Goal: Task Accomplishment & Management: Complete application form

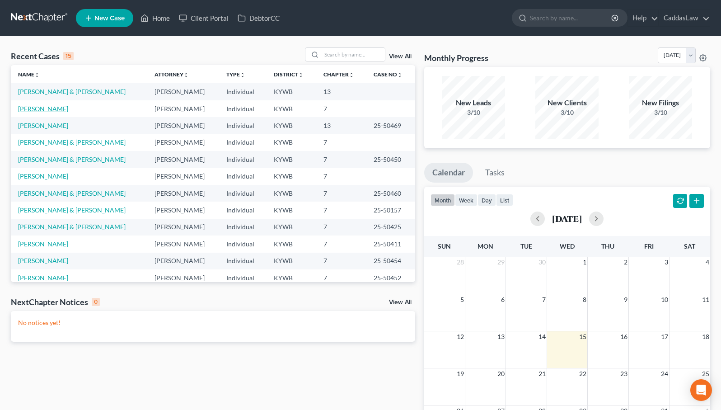
click at [40, 107] on link "[PERSON_NAME]" at bounding box center [43, 109] width 50 height 8
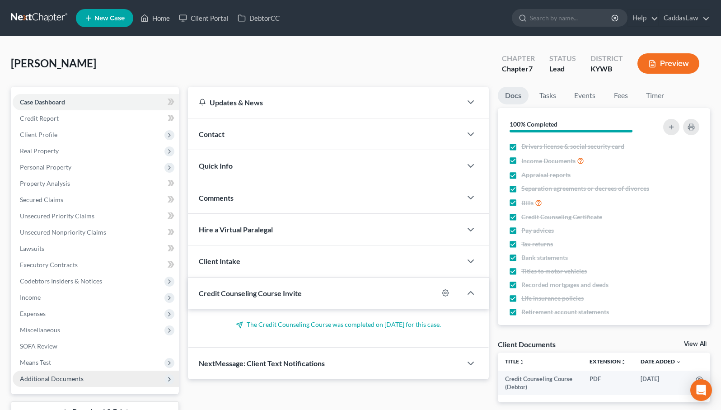
click at [65, 379] on span "Additional Documents" at bounding box center [52, 379] width 64 height 8
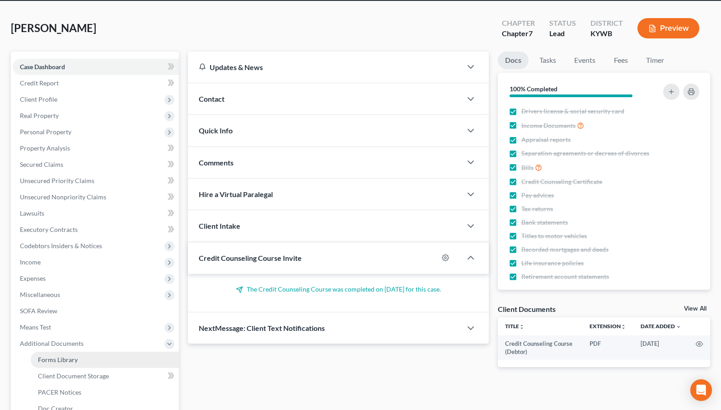
scroll to position [40, 0]
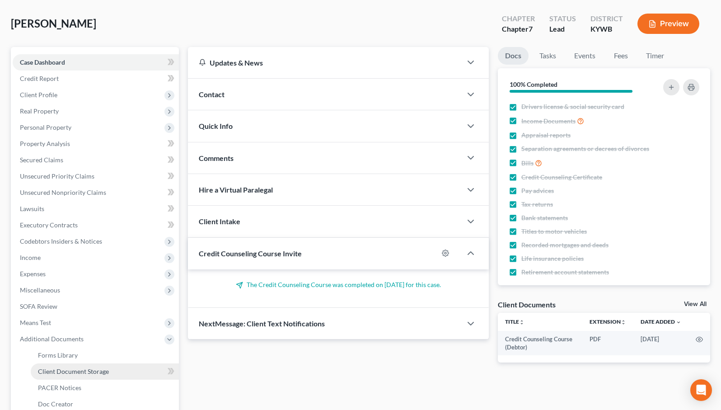
click at [80, 374] on span "Client Document Storage" at bounding box center [73, 371] width 71 height 8
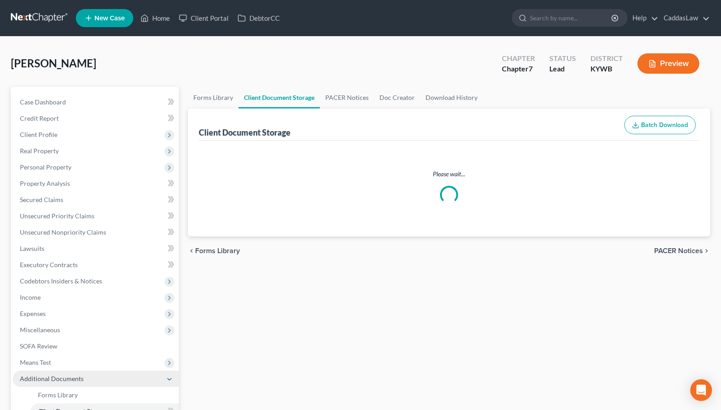
select select "7"
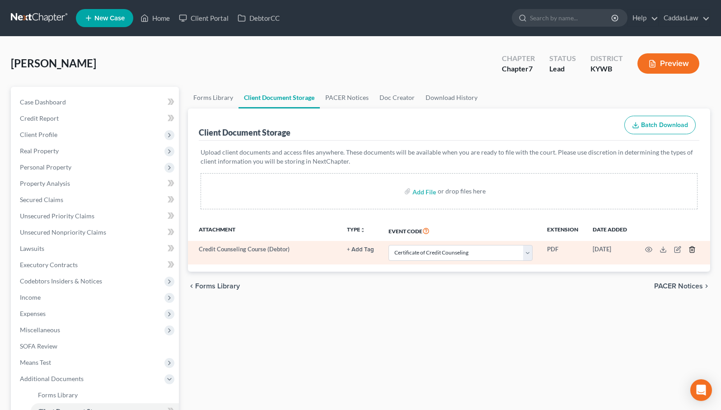
click at [693, 250] on line "button" at bounding box center [693, 251] width 0 height 2
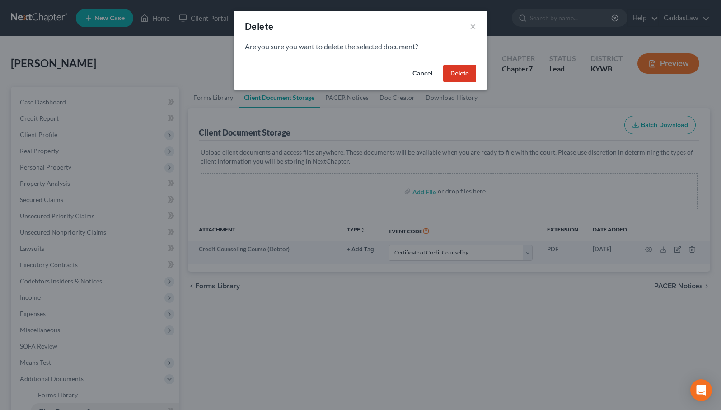
click at [460, 70] on button "Delete" at bounding box center [459, 74] width 33 height 18
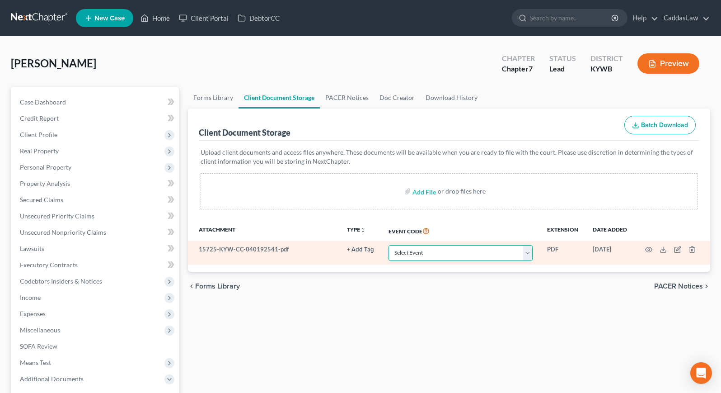
select select "7"
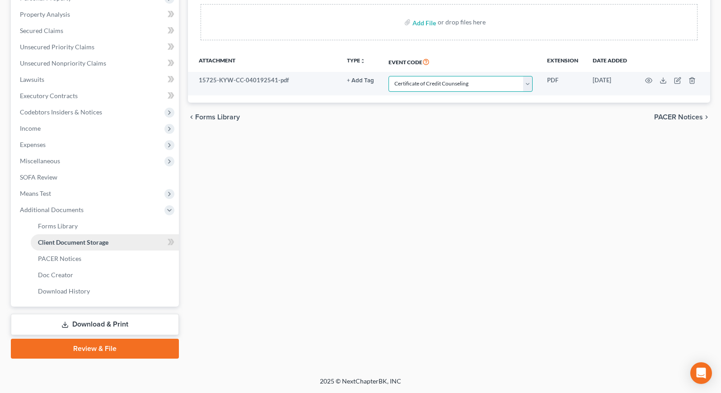
scroll to position [169, 0]
click at [50, 161] on span "Miscellaneous" at bounding box center [40, 161] width 40 height 8
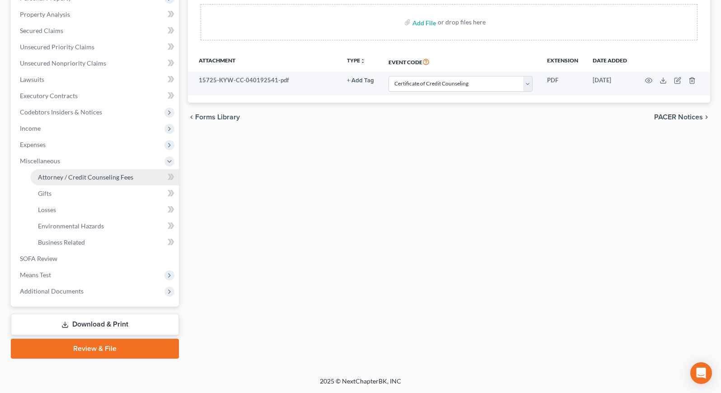
click at [66, 177] on span "Attorney / Credit Counseling Fees" at bounding box center [85, 177] width 95 height 8
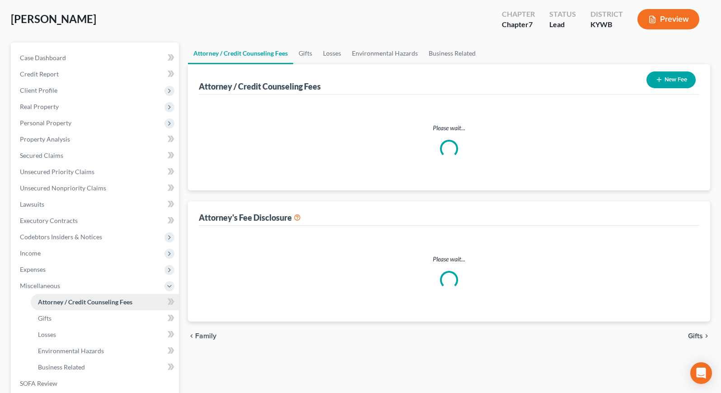
scroll to position [1, 0]
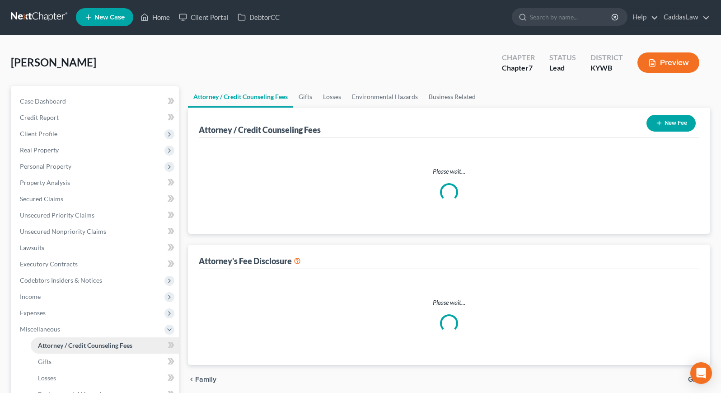
select select "1"
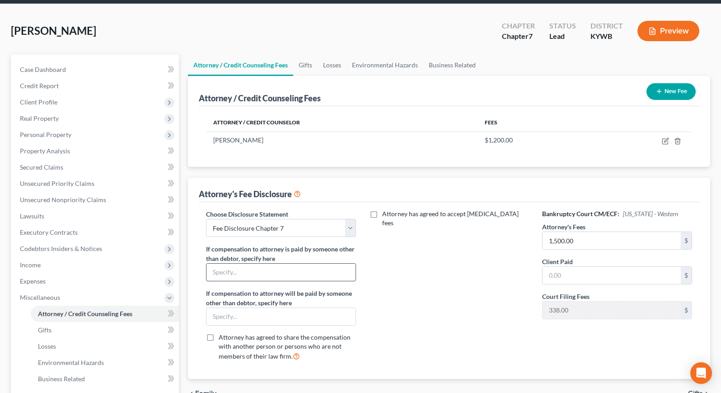
scroll to position [32, 0]
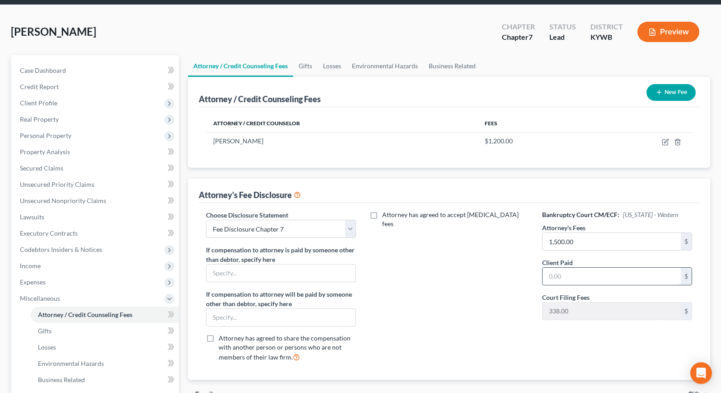
click at [579, 274] on input "text" at bounding box center [612, 276] width 138 height 17
type input "1,500.00"
click at [665, 140] on icon "button" at bounding box center [665, 142] width 5 height 5
select select "18"
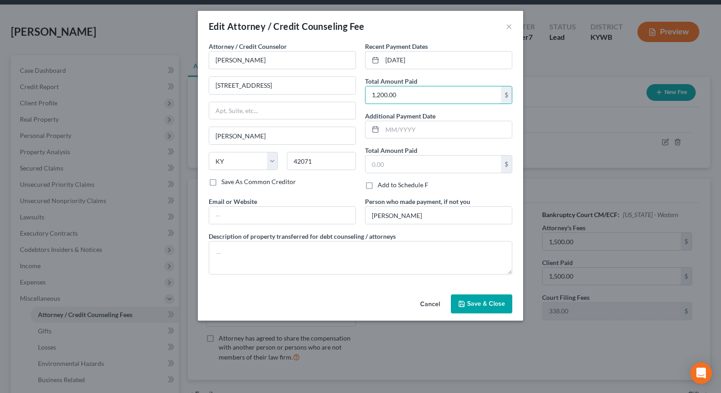
drag, startPoint x: 406, startPoint y: 94, endPoint x: 339, endPoint y: 95, distance: 66.5
click at [342, 95] on div "Attorney / Credit Counselor * [PERSON_NAME] [STREET_ADDRESS] [PERSON_NAME][GEOG…" at bounding box center [360, 162] width 313 height 240
type input "1,500.00"
click at [485, 310] on button "Save & Close" at bounding box center [481, 303] width 61 height 19
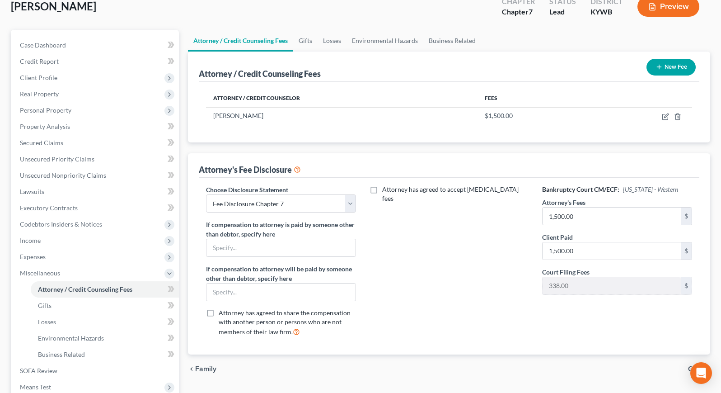
scroll to position [57, 0]
click at [39, 255] on span "Expenses" at bounding box center [33, 257] width 26 height 8
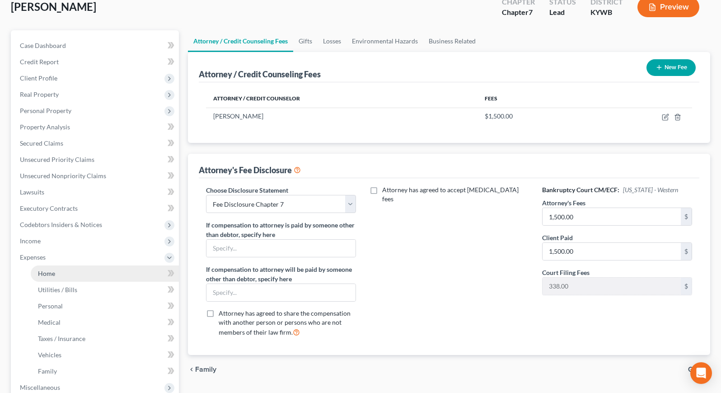
click at [47, 271] on span "Home" at bounding box center [46, 273] width 17 height 8
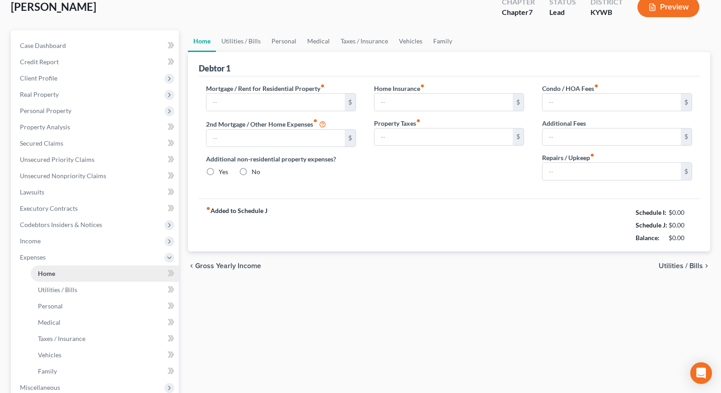
type input "1,600.00"
type input "0.00"
radio input "true"
type input "50.00"
type input "0.00"
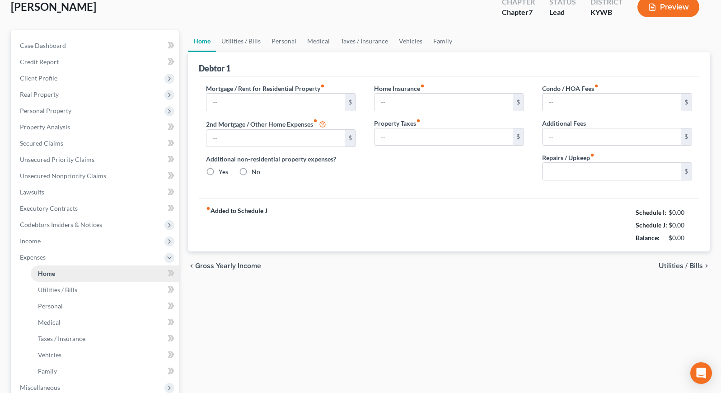
type input "0.00"
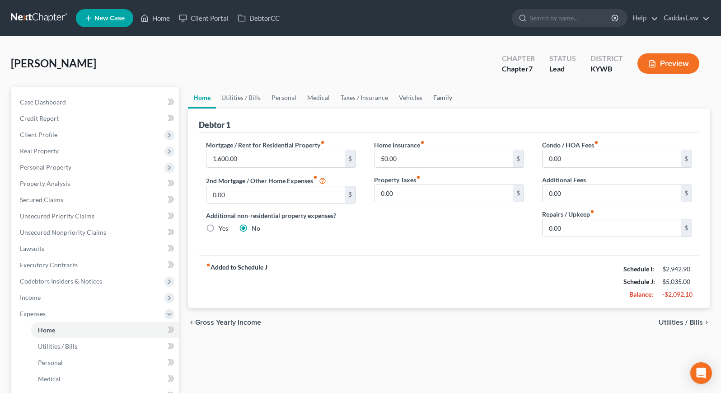
click at [434, 96] on link "Family" at bounding box center [443, 98] width 30 height 22
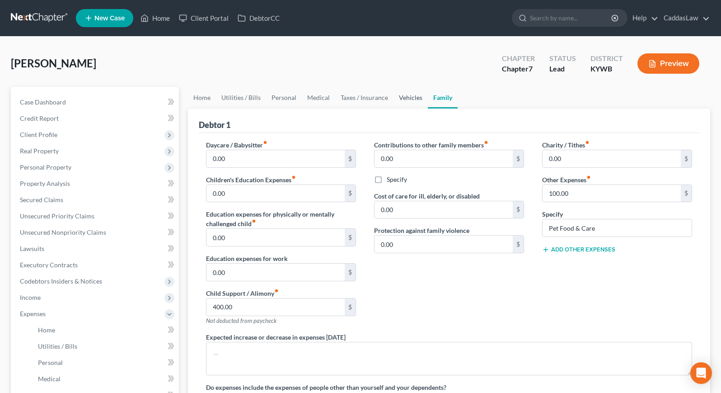
click at [405, 96] on link "Vehicles" at bounding box center [411, 98] width 34 height 22
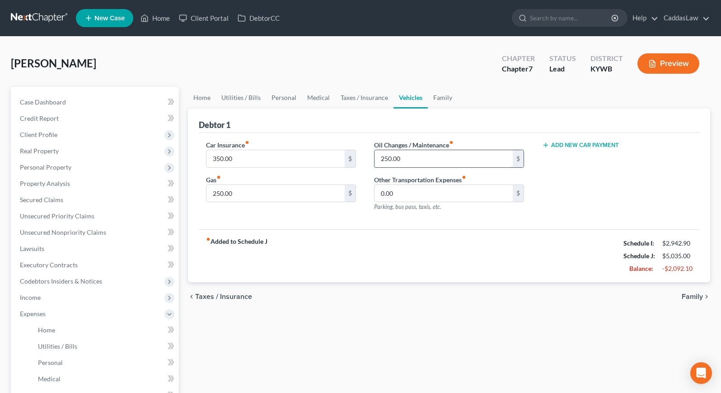
drag, startPoint x: 406, startPoint y: 155, endPoint x: 374, endPoint y: 154, distance: 32.1
click at [374, 154] on div "250.00 $" at bounding box center [449, 159] width 150 height 18
click at [365, 100] on link "Taxes / Insurance" at bounding box center [364, 98] width 58 height 22
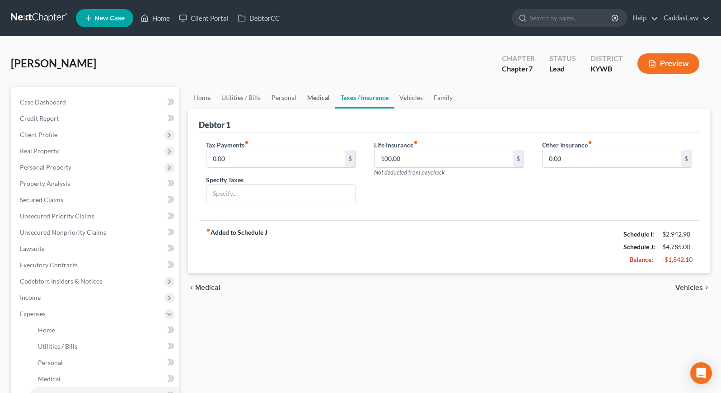
click at [314, 97] on link "Medical" at bounding box center [318, 98] width 33 height 22
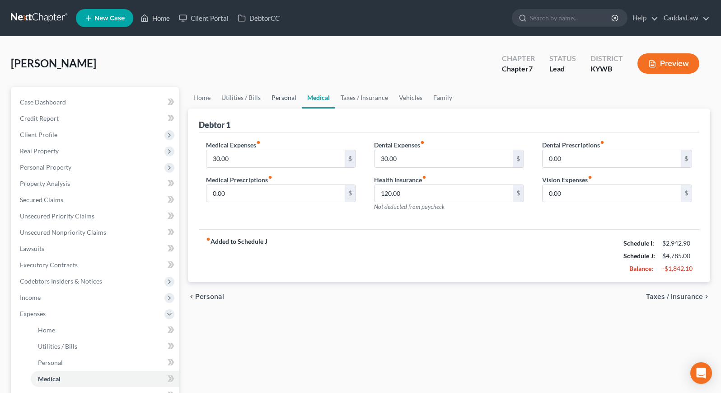
click at [278, 98] on link "Personal" at bounding box center [284, 98] width 36 height 22
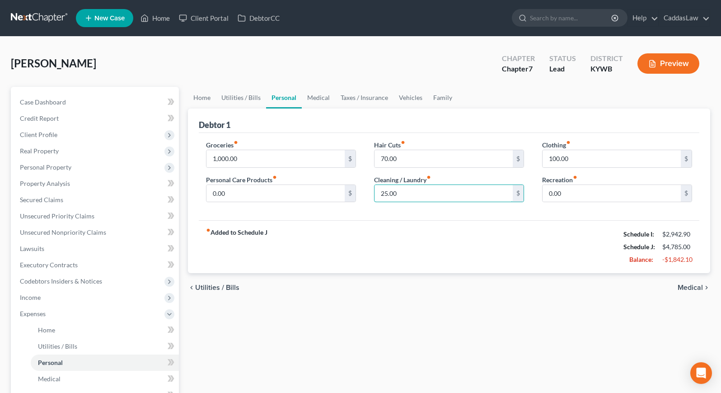
drag, startPoint x: 404, startPoint y: 192, endPoint x: 365, endPoint y: 192, distance: 38.9
click at [364, 192] on div "Groceries fiber_manual_record 1,000.00 $ Personal Care Products fiber_manual_re…" at bounding box center [449, 175] width 504 height 70
click at [237, 94] on link "Utilities / Bills" at bounding box center [241, 98] width 50 height 22
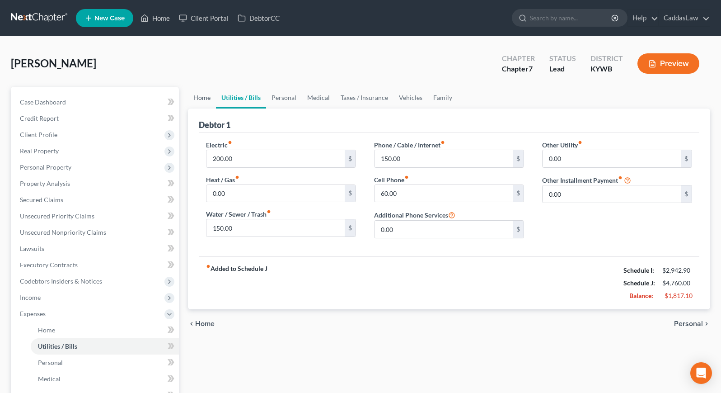
click at [200, 92] on link "Home" at bounding box center [202, 98] width 28 height 22
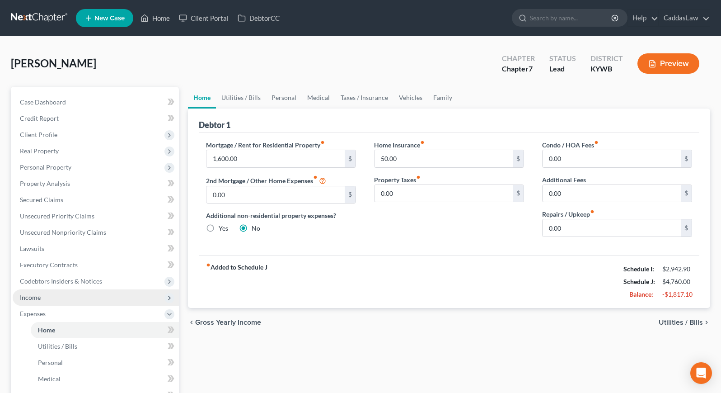
click at [85, 294] on span "Income" at bounding box center [96, 297] width 166 height 16
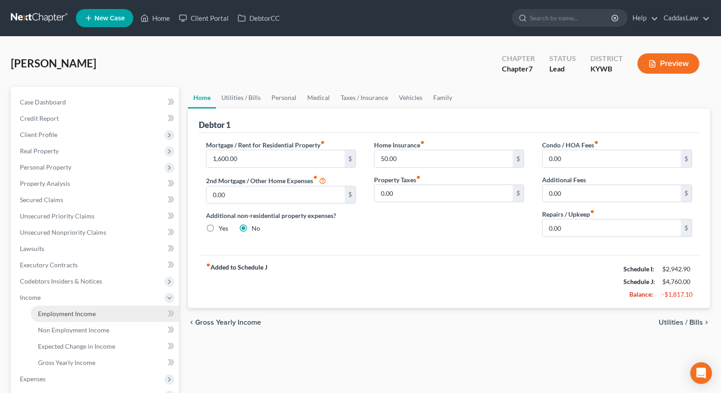
click at [90, 311] on span "Employment Income" at bounding box center [67, 314] width 58 height 8
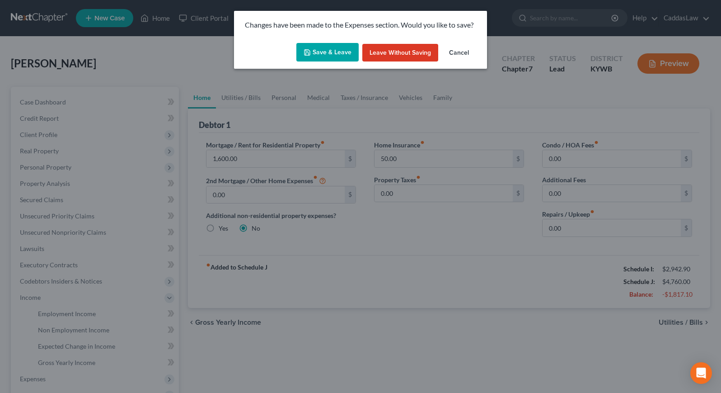
click at [344, 46] on button "Save & Leave" at bounding box center [328, 52] width 62 height 19
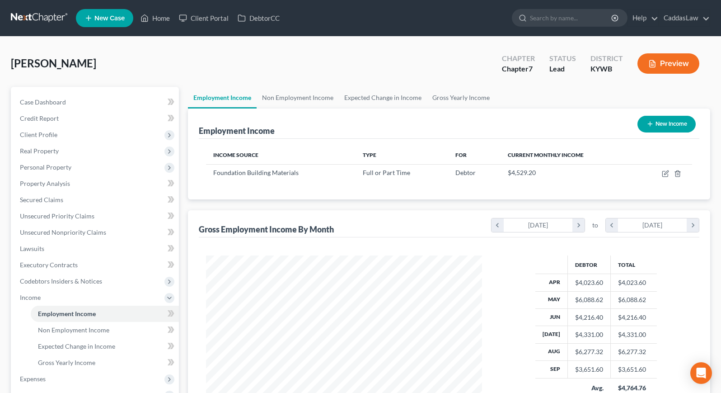
scroll to position [162, 294]
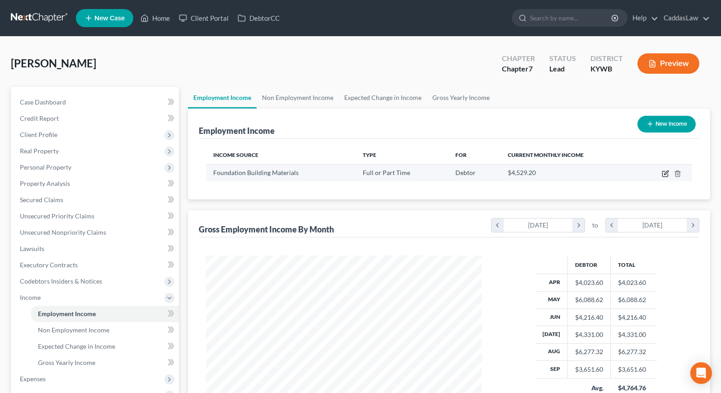
click at [667, 171] on icon "button" at bounding box center [665, 173] width 7 height 7
select select "0"
select select "18"
select select "3"
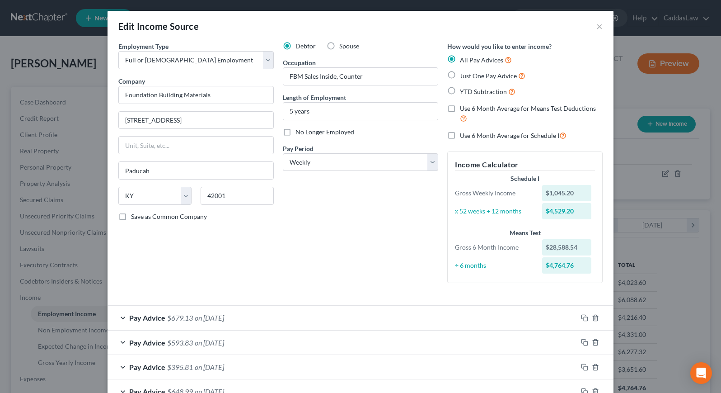
click at [460, 133] on label "Use 6 Month Average for Schedule I" at bounding box center [513, 135] width 107 height 10
click at [464, 133] on input "Use 6 Month Average for Schedule I" at bounding box center [467, 133] width 6 height 6
checkbox input "true"
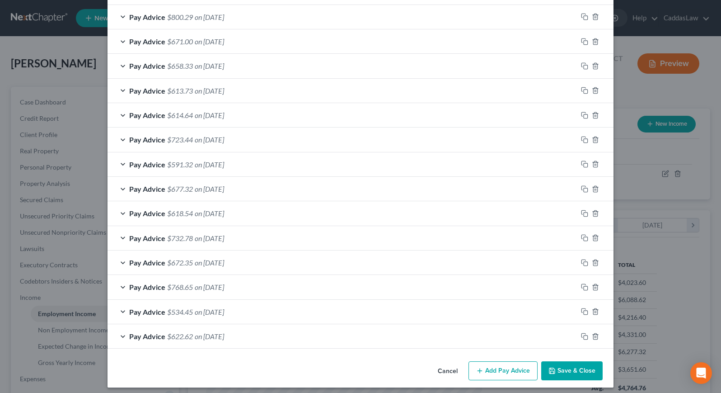
scroll to position [644, 0]
click at [583, 366] on button "Save & Close" at bounding box center [572, 371] width 61 height 19
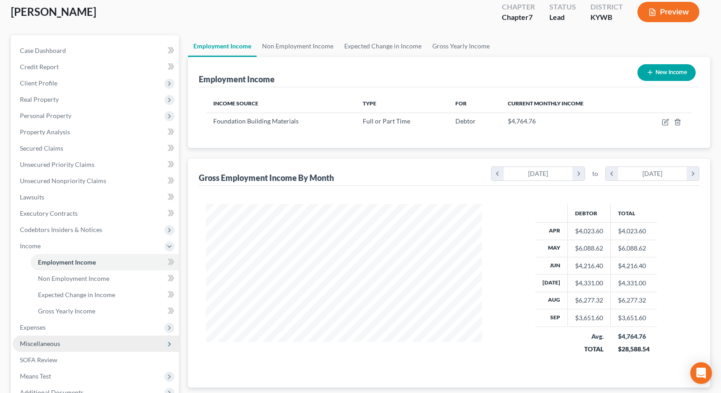
scroll to position [53, 0]
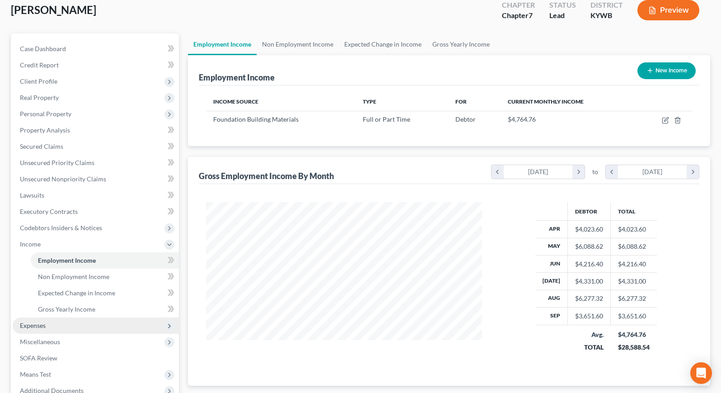
click at [50, 326] on span "Expenses" at bounding box center [96, 325] width 166 height 16
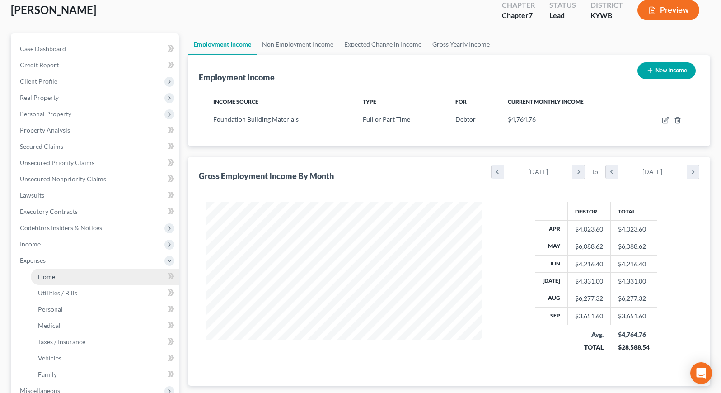
click at [49, 280] on link "Home" at bounding box center [105, 277] width 148 height 16
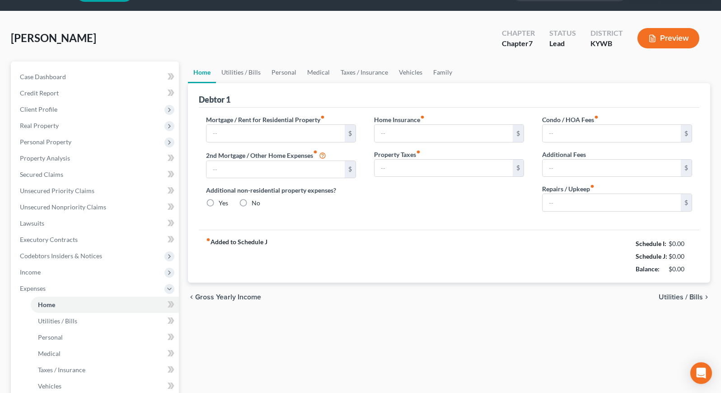
type input "1,600.00"
type input "0.00"
radio input "true"
type input "50.00"
type input "0.00"
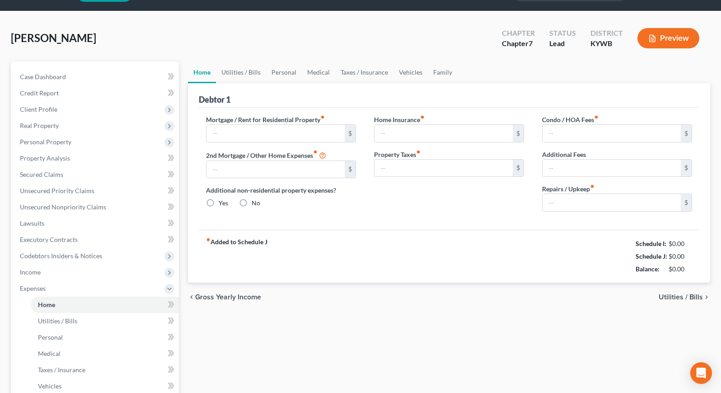
type input "0.00"
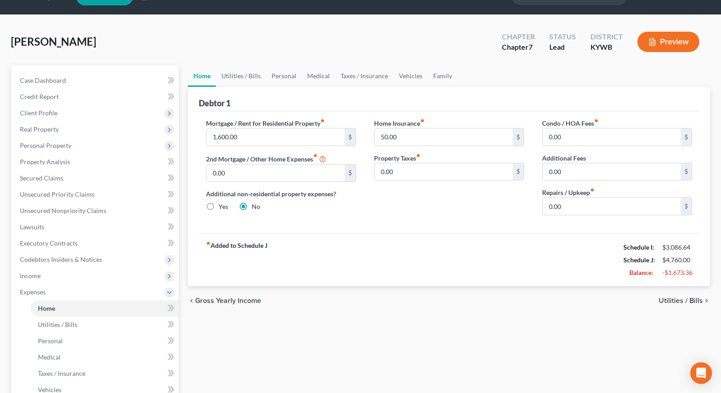
scroll to position [25, 0]
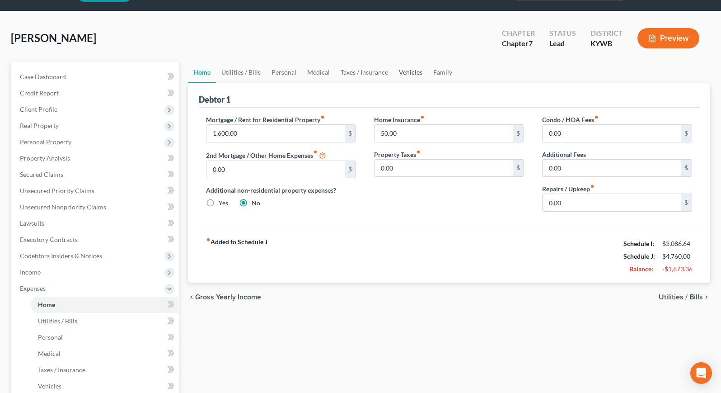
click at [405, 72] on link "Vehicles" at bounding box center [411, 72] width 34 height 22
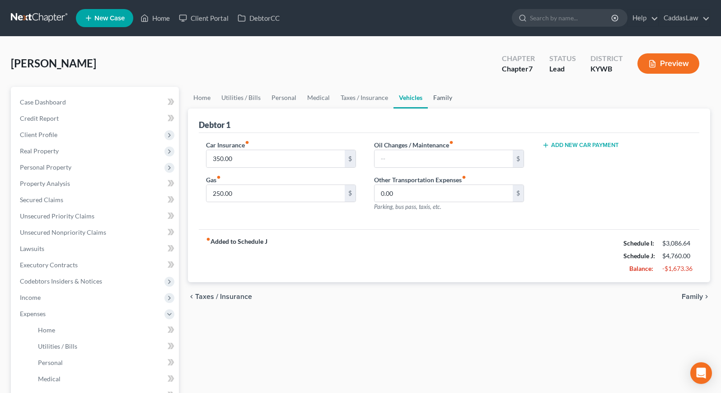
click at [439, 94] on link "Family" at bounding box center [443, 98] width 30 height 22
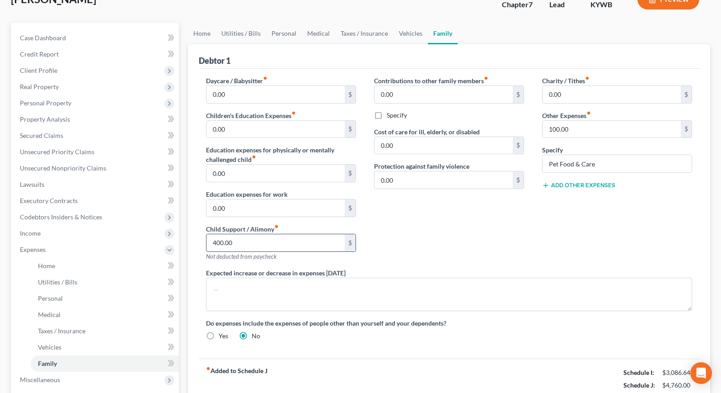
scroll to position [69, 0]
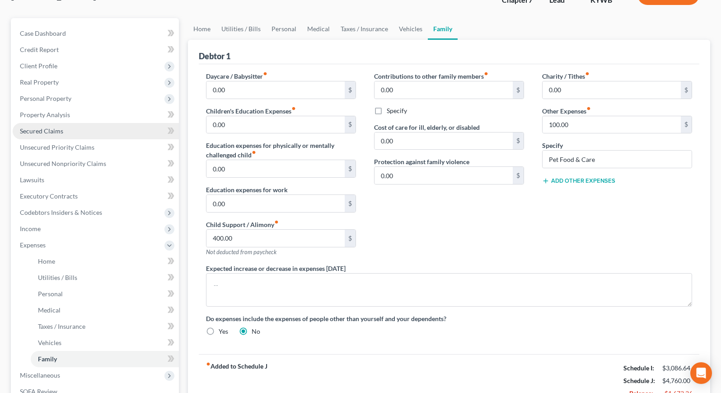
click at [55, 132] on span "Secured Claims" at bounding box center [41, 131] width 43 height 8
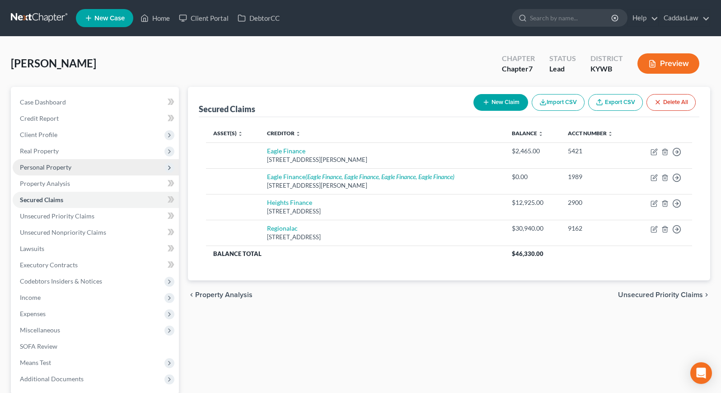
click at [55, 169] on span "Personal Property" at bounding box center [46, 167] width 52 height 8
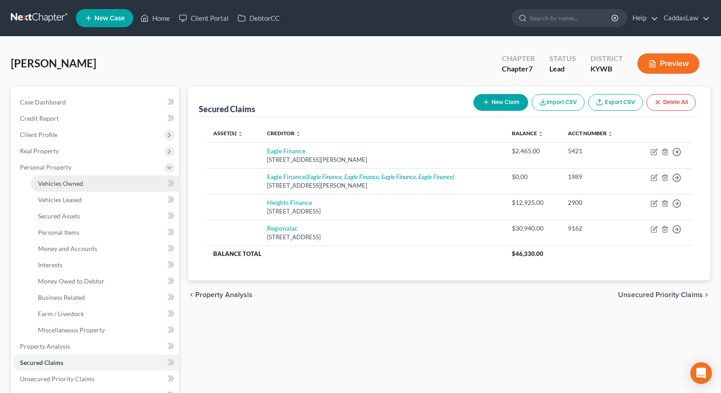
click at [70, 182] on span "Vehicles Owned" at bounding box center [60, 183] width 45 height 8
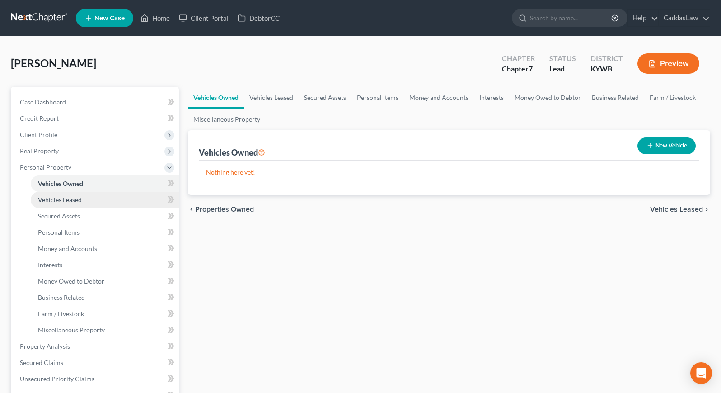
click at [66, 198] on span "Vehicles Leased" at bounding box center [60, 200] width 44 height 8
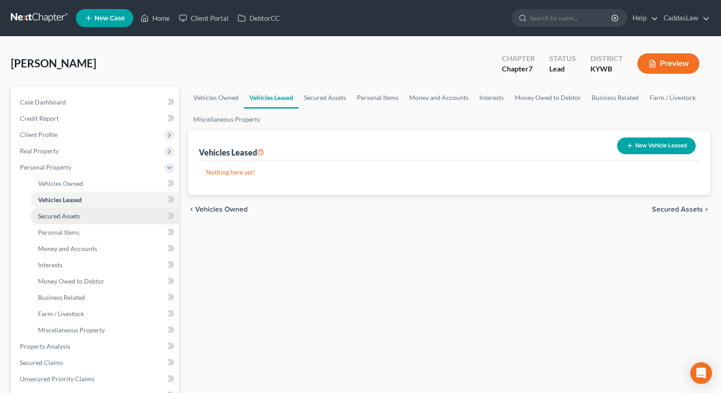
click at [67, 216] on span "Secured Assets" at bounding box center [59, 216] width 42 height 8
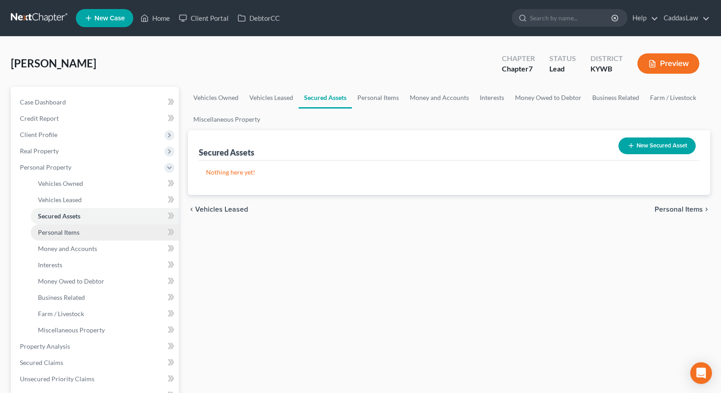
click at [66, 233] on span "Personal Items" at bounding box center [59, 232] width 42 height 8
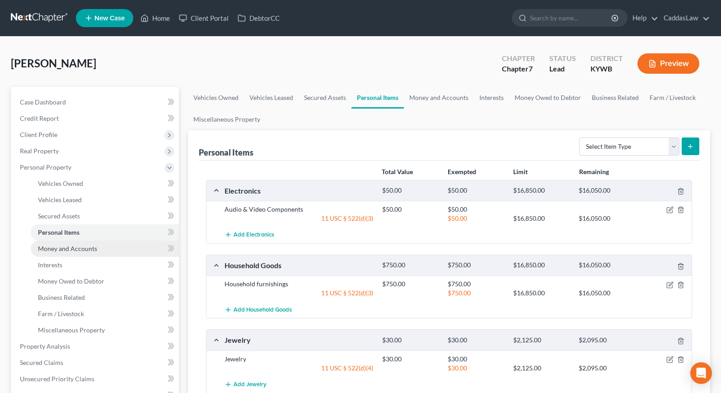
click at [68, 248] on span "Money and Accounts" at bounding box center [67, 249] width 59 height 8
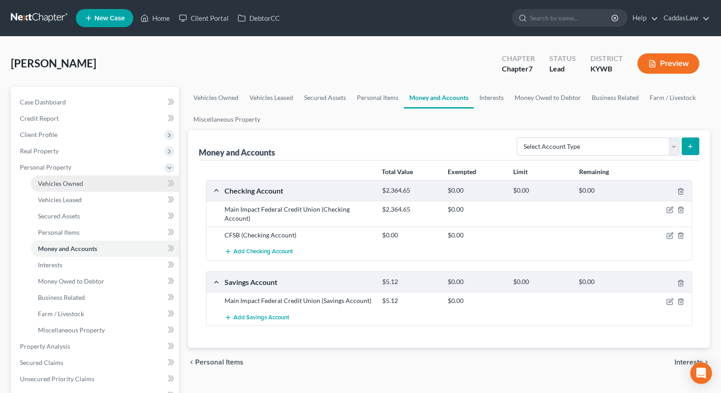
click at [62, 180] on span "Vehicles Owned" at bounding box center [60, 183] width 45 height 8
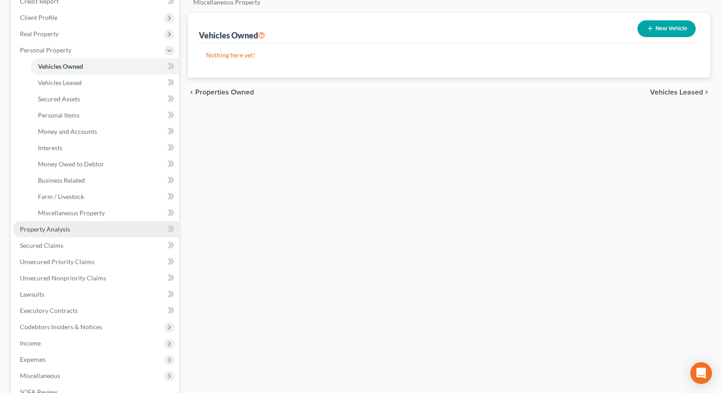
click at [61, 230] on span "Property Analysis" at bounding box center [45, 229] width 50 height 8
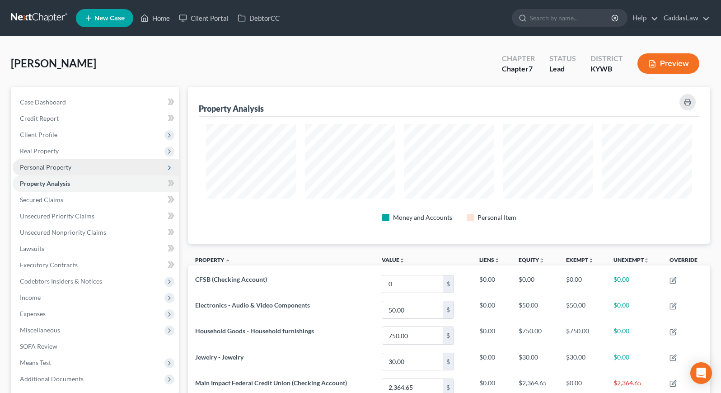
click at [60, 173] on span "Personal Property" at bounding box center [96, 167] width 166 height 16
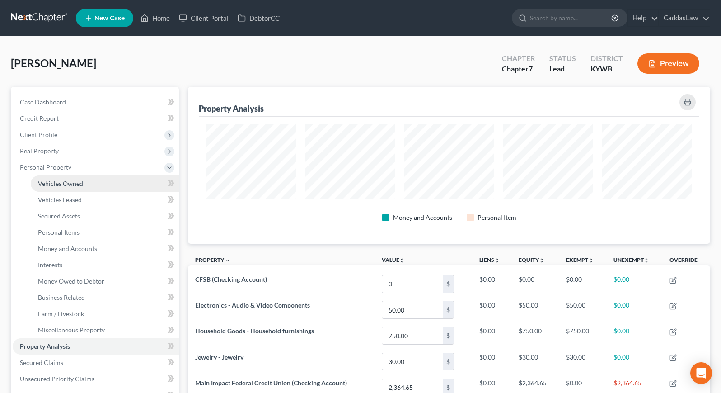
click at [64, 183] on span "Vehicles Owned" at bounding box center [60, 183] width 45 height 8
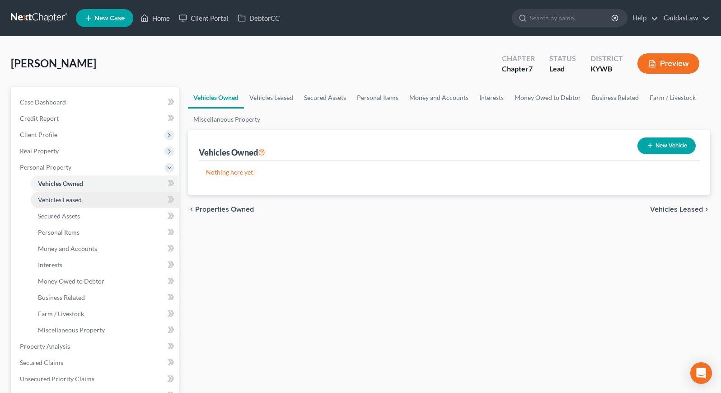
click at [65, 195] on link "Vehicles Leased" at bounding box center [105, 200] width 148 height 16
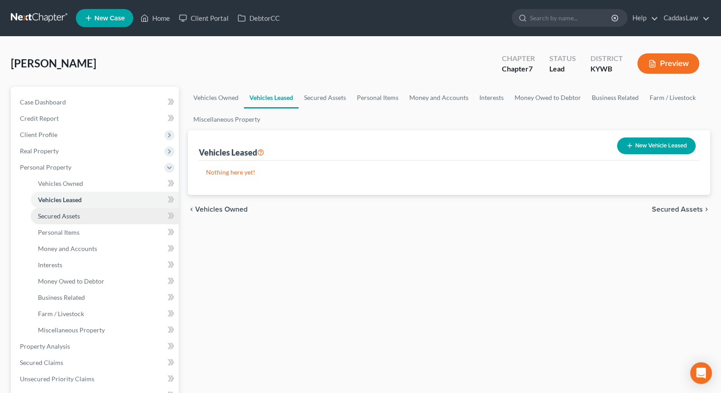
click at [69, 212] on span "Secured Assets" at bounding box center [59, 216] width 42 height 8
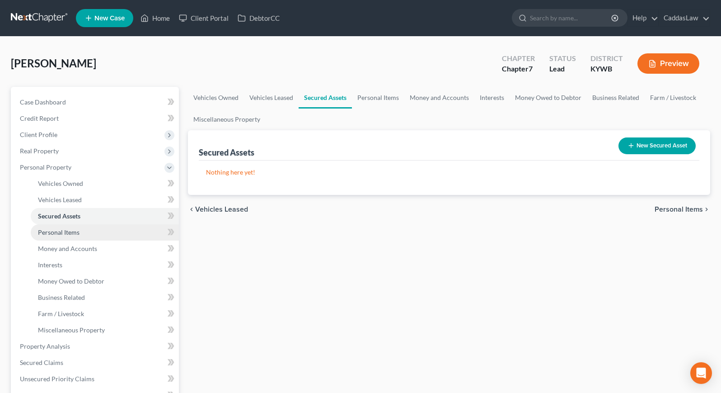
click at [69, 231] on span "Personal Items" at bounding box center [59, 232] width 42 height 8
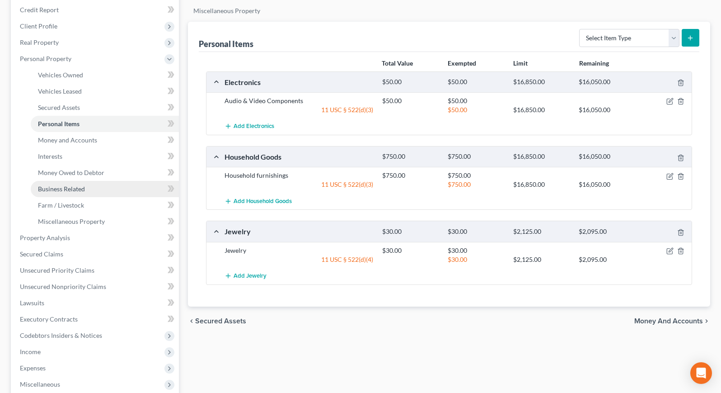
scroll to position [108, 0]
click at [681, 37] on form "Select Item Type Clothing Collectibles Of Value Electronics Firearms Household …" at bounding box center [639, 38] width 120 height 19
select select "clothing"
click at [694, 34] on button "submit" at bounding box center [691, 38] width 18 height 18
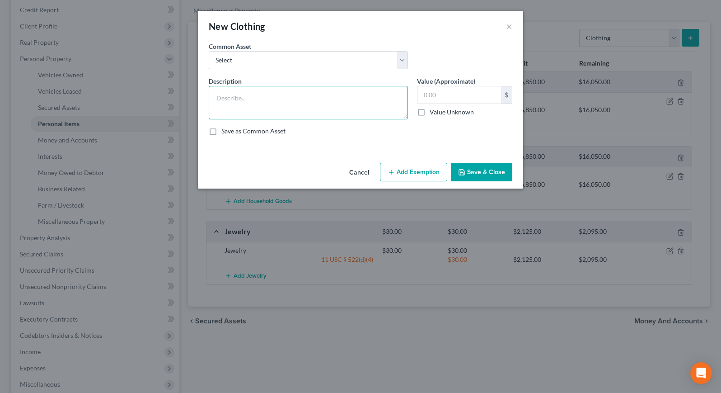
click at [267, 104] on textarea at bounding box center [308, 102] width 199 height 33
type textarea "Debtor's Clothing/ [PERSON_NAME]'s clothing"
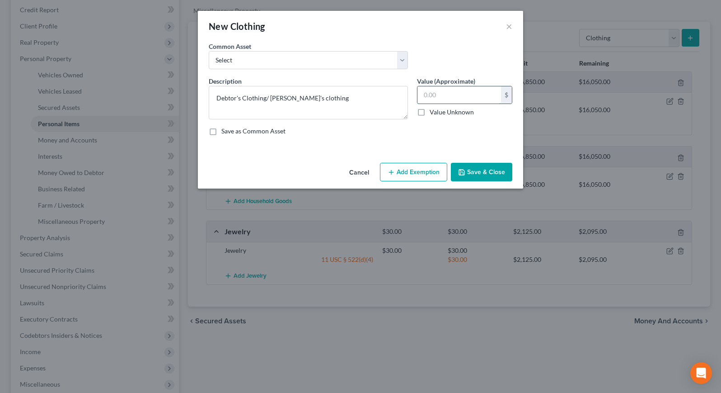
click at [470, 97] on input "text" at bounding box center [460, 94] width 84 height 17
type input "800.00"
click at [425, 177] on button "Add Exemption" at bounding box center [413, 172] width 67 height 19
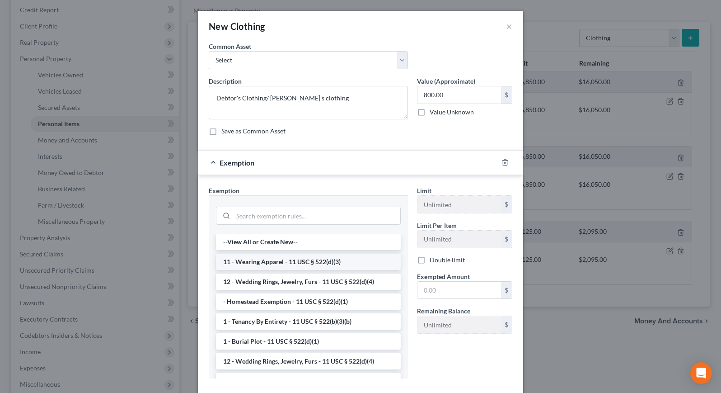
click at [298, 265] on li "11 - Wearing Apparel - 11 USC § 522(d)(3)" at bounding box center [308, 262] width 185 height 16
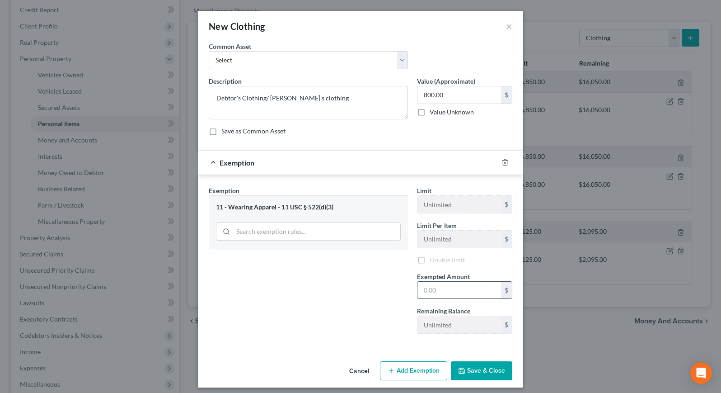
click at [462, 296] on input "text" at bounding box center [460, 290] width 84 height 17
type input "800.00"
click at [474, 369] on button "Save & Close" at bounding box center [481, 370] width 61 height 19
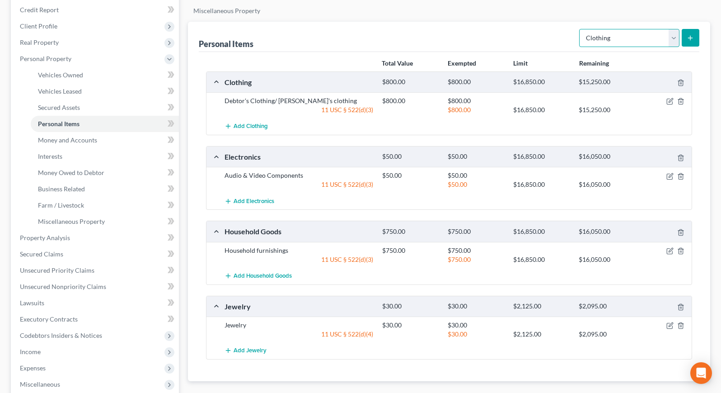
select select "household_goods"
click at [670, 173] on icon "button" at bounding box center [670, 176] width 7 height 7
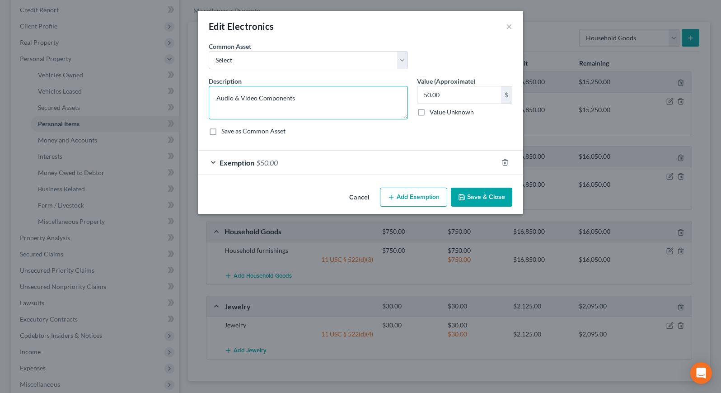
click at [298, 98] on textarea "Audio & Video Components" at bounding box center [308, 102] width 199 height 33
type textarea "Audio & Video Components, TV"
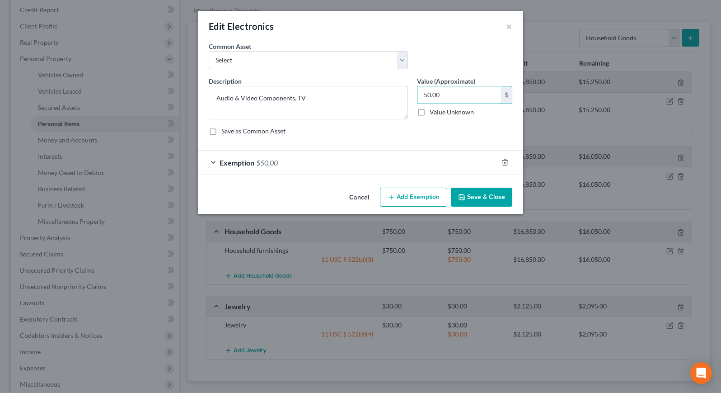
drag, startPoint x: 443, startPoint y: 96, endPoint x: 411, endPoint y: 96, distance: 32.1
click at [411, 96] on div "Description * Audio & Video Components, TV Value (Approximate) 50.00 $ Value Un…" at bounding box center [360, 109] width 313 height 66
type input "250.00"
click at [387, 162] on div "Exemption $50.00" at bounding box center [348, 163] width 300 height 24
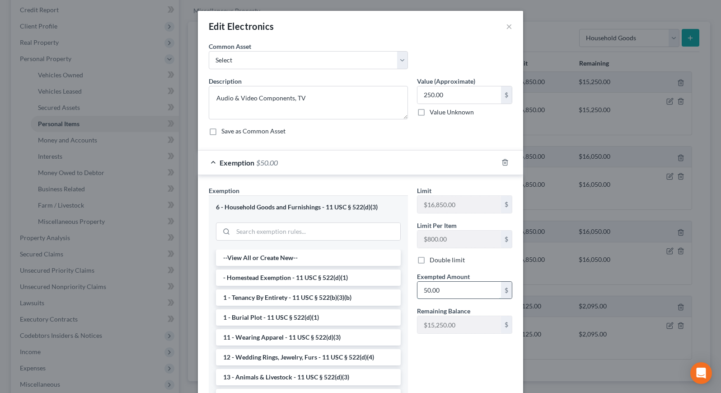
click at [445, 285] on input "50.00" at bounding box center [460, 290] width 84 height 17
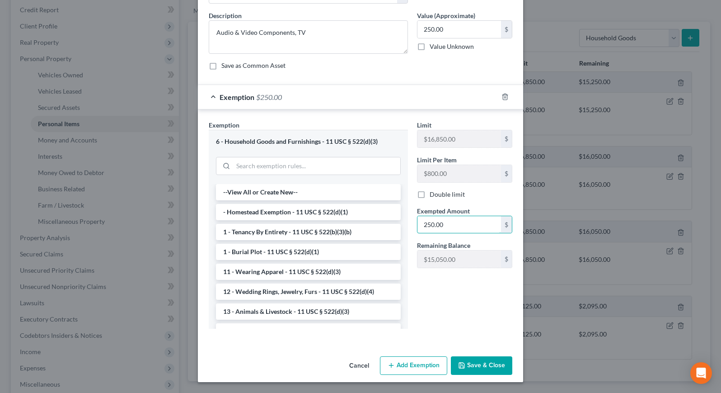
scroll to position [65, 0]
type input "250.00"
click at [488, 367] on button "Save & Close" at bounding box center [481, 366] width 61 height 19
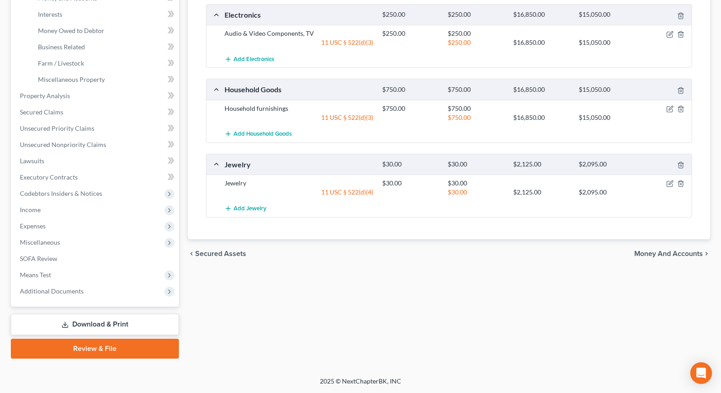
scroll to position [250, 0]
click at [123, 223] on span "Expenses" at bounding box center [96, 226] width 166 height 16
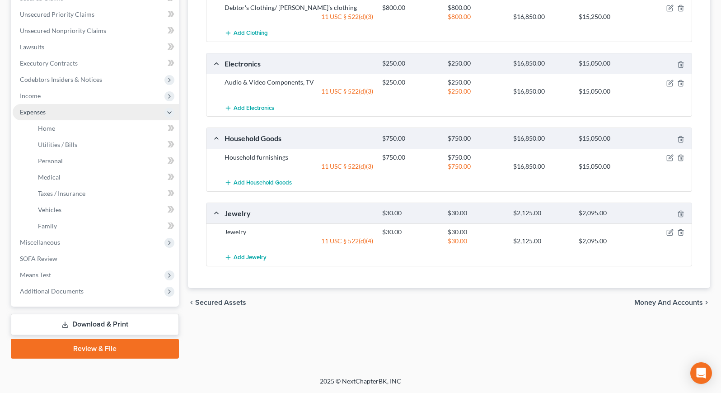
scroll to position [202, 0]
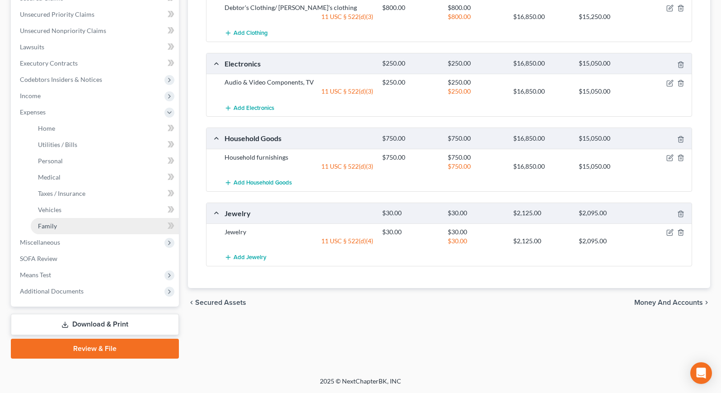
click at [102, 223] on link "Family" at bounding box center [105, 226] width 148 height 16
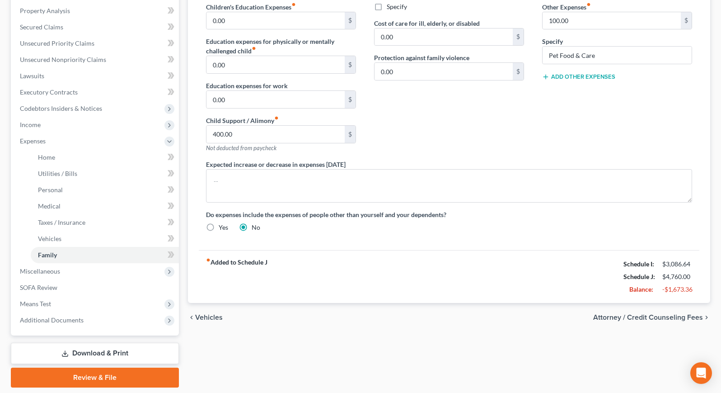
scroll to position [181, 0]
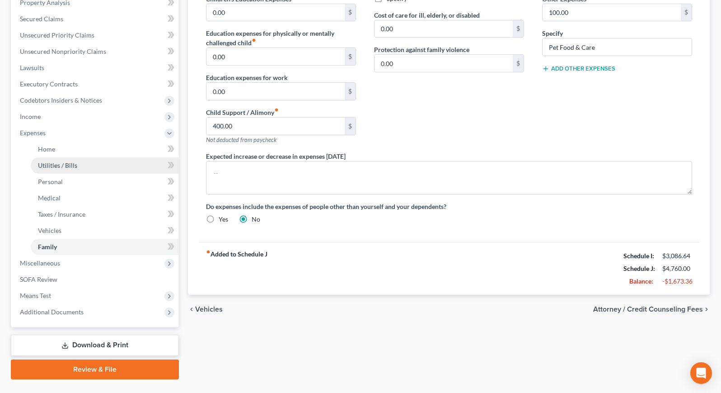
click at [82, 159] on link "Utilities / Bills" at bounding box center [105, 165] width 148 height 16
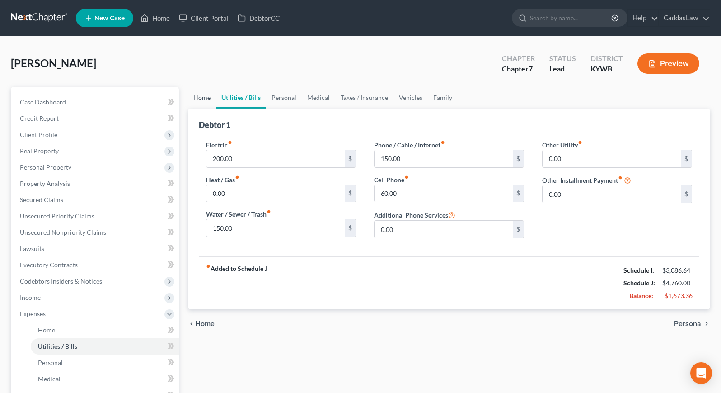
click at [204, 102] on link "Home" at bounding box center [202, 98] width 28 height 22
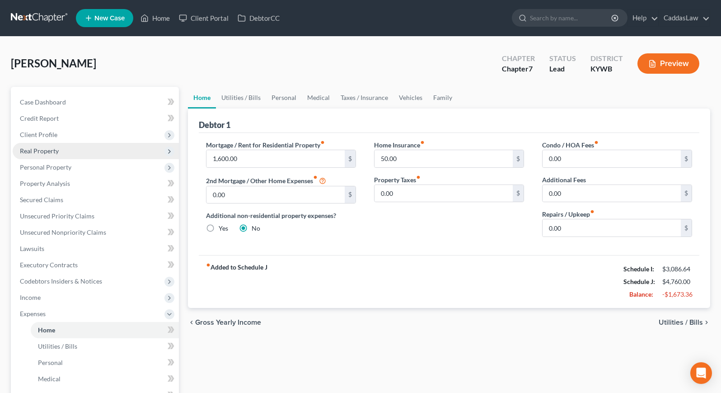
click at [48, 150] on span "Real Property" at bounding box center [39, 151] width 39 height 8
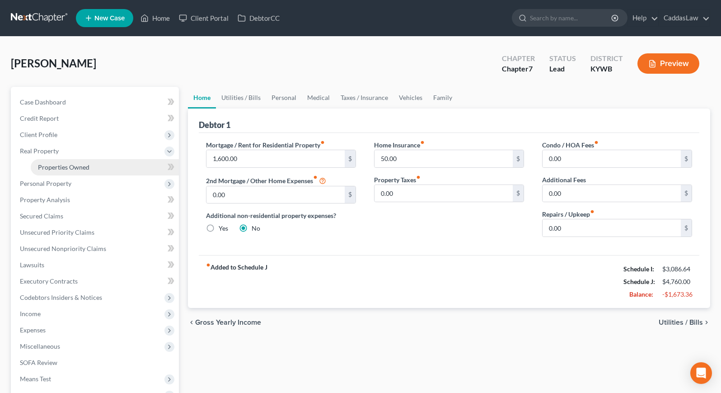
click at [52, 164] on span "Properties Owned" at bounding box center [64, 167] width 52 height 8
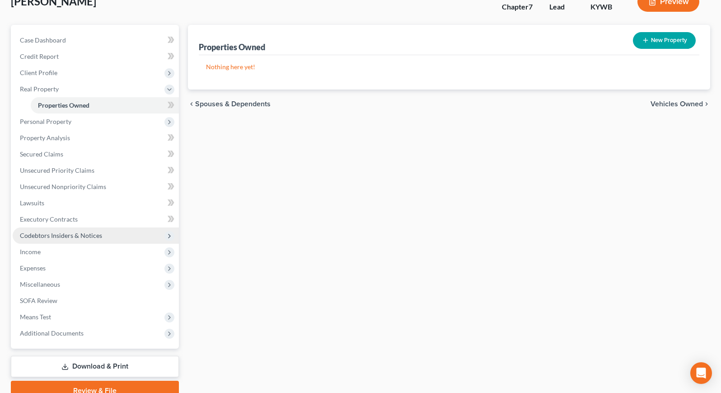
scroll to position [63, 0]
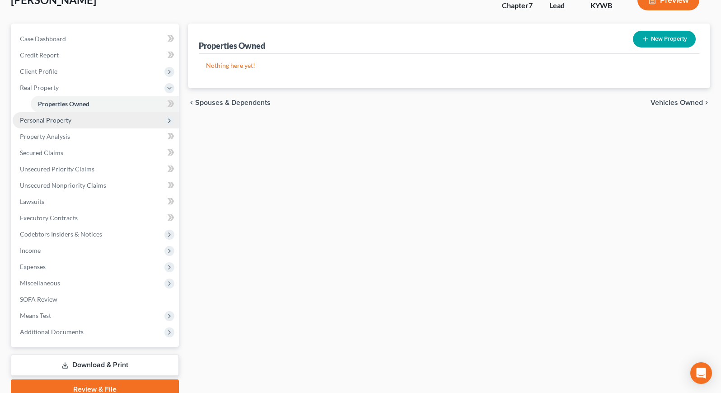
click at [58, 122] on span "Personal Property" at bounding box center [46, 120] width 52 height 8
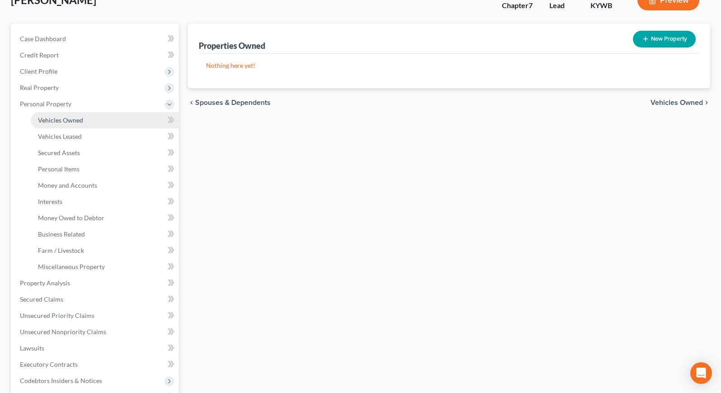
click at [59, 123] on link "Vehicles Owned" at bounding box center [105, 120] width 148 height 16
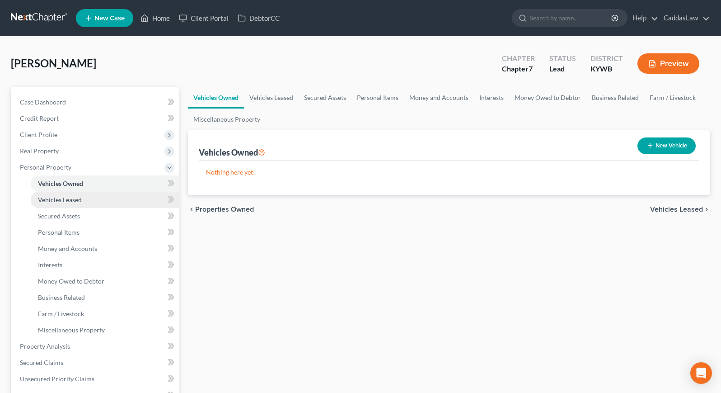
click at [65, 202] on span "Vehicles Leased" at bounding box center [60, 200] width 44 height 8
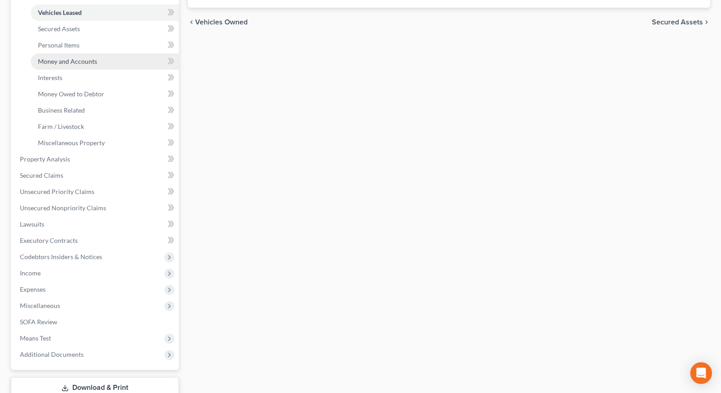
scroll to position [193, 0]
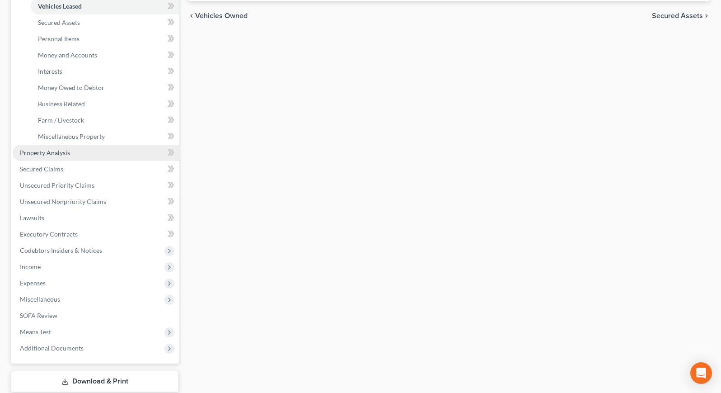
click at [46, 155] on span "Property Analysis" at bounding box center [45, 153] width 50 height 8
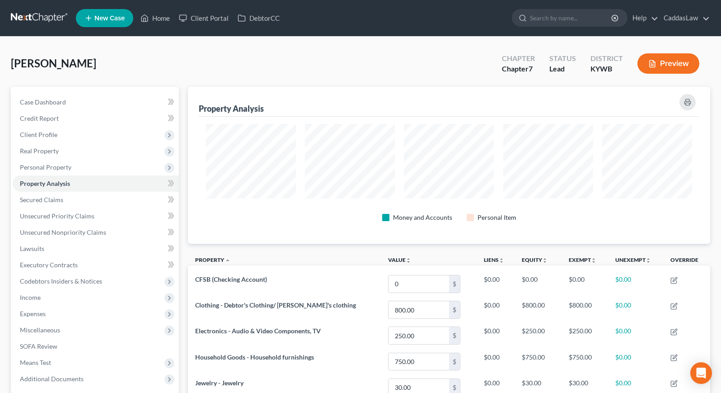
scroll to position [157, 523]
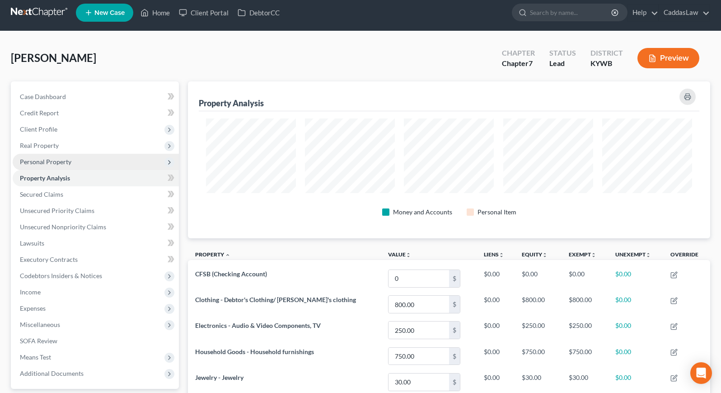
click at [52, 159] on span "Personal Property" at bounding box center [46, 162] width 52 height 8
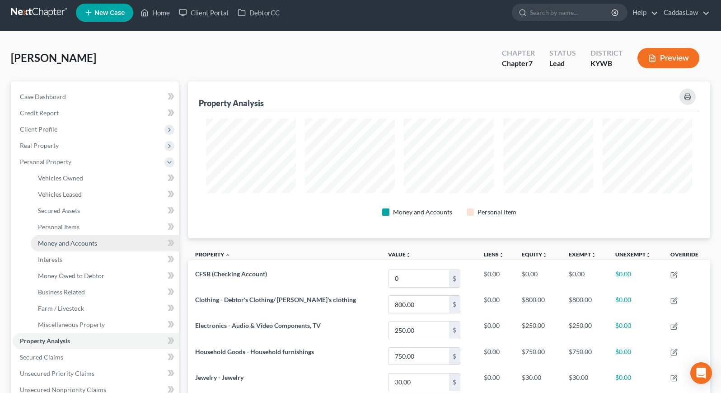
click at [66, 242] on span "Money and Accounts" at bounding box center [67, 243] width 59 height 8
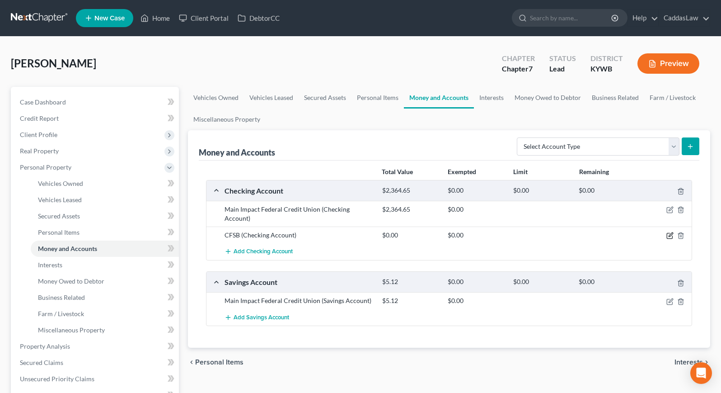
click at [669, 237] on icon "button" at bounding box center [671, 235] width 4 height 4
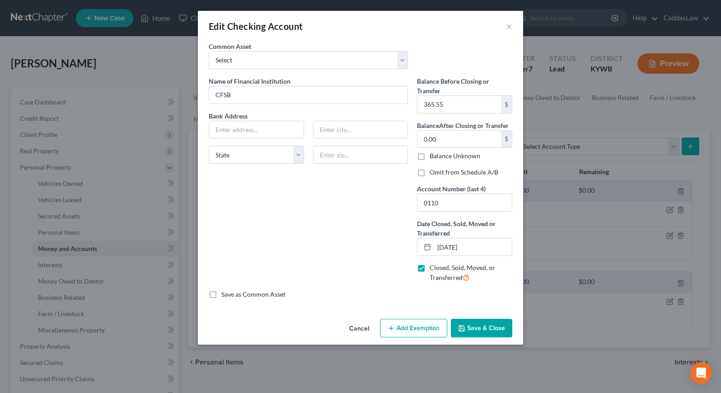
click at [430, 268] on label "Closed, Sold, Moved, or Transferred" at bounding box center [471, 272] width 83 height 19
click at [433, 268] on input "Closed, Sold, Moved, or Transferred" at bounding box center [436, 266] width 6 height 6
checkbox input "false"
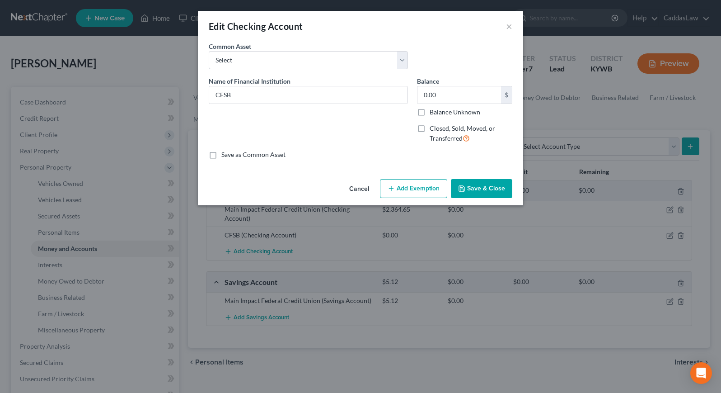
click at [491, 187] on button "Save & Close" at bounding box center [481, 188] width 61 height 19
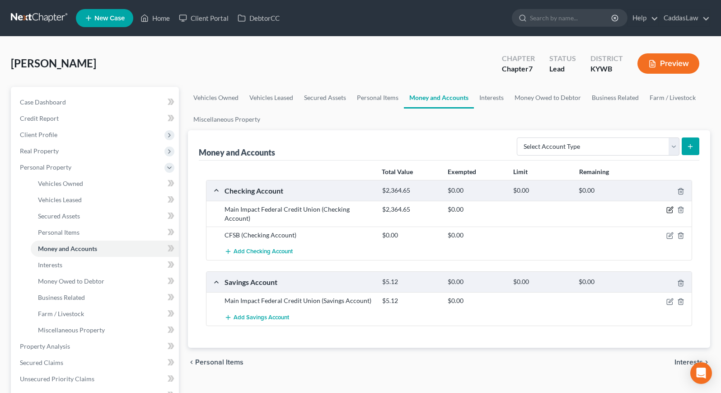
click at [668, 209] on icon "button" at bounding box center [670, 209] width 7 height 7
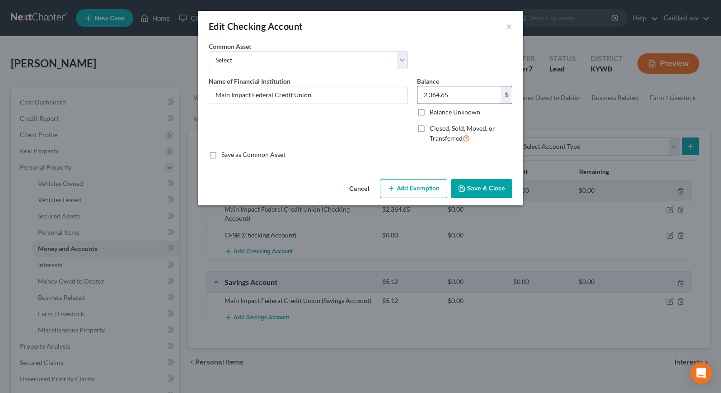
click at [459, 96] on input "2,364.65" at bounding box center [460, 94] width 84 height 17
click at [401, 186] on button "Add Exemption" at bounding box center [413, 188] width 67 height 19
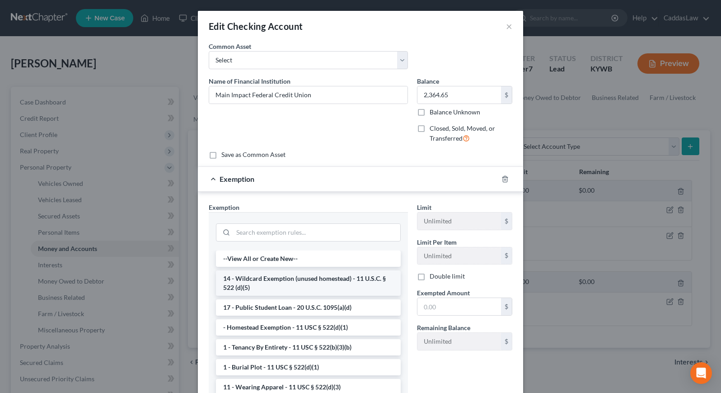
click at [297, 287] on li "14 - Wildcard Exemption (unused homestead) - 11 U.S.C. § 522 (d)(5)" at bounding box center [308, 282] width 185 height 25
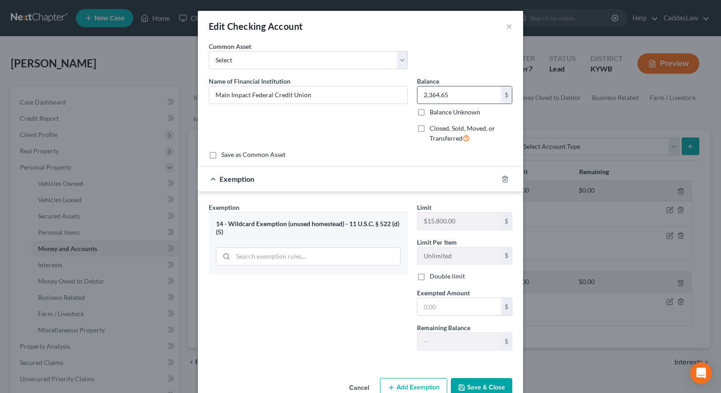
click at [455, 93] on input "2,364.65" at bounding box center [460, 94] width 84 height 17
type input "725.00"
click at [452, 308] on input "text" at bounding box center [460, 306] width 84 height 17
type input "725.00"
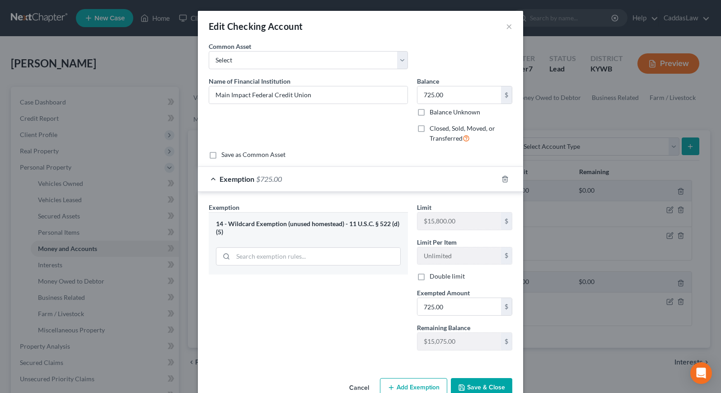
click at [486, 382] on button "Save & Close" at bounding box center [481, 387] width 61 height 19
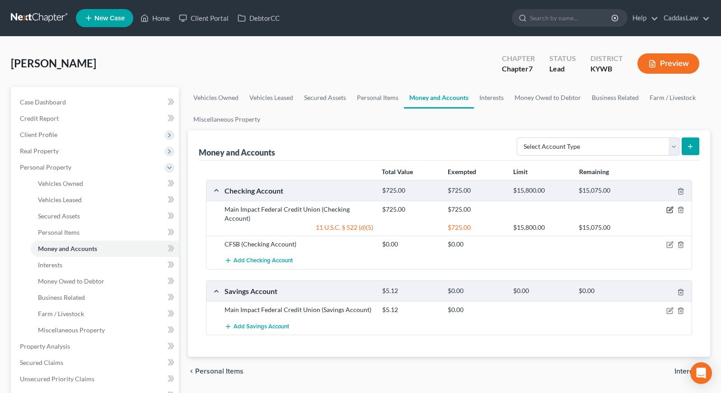
click at [670, 210] on icon "button" at bounding box center [670, 209] width 7 height 7
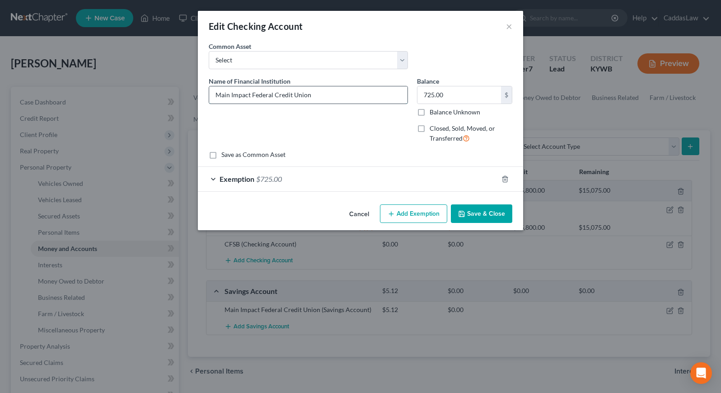
click at [325, 94] on input "Main Impact Federal Credit Union" at bounding box center [308, 94] width 198 height 17
click at [366, 289] on div "Edit Checking Account × An exemption set must first be selected from the Filing…" at bounding box center [360, 196] width 721 height 393
click at [342, 94] on input "Main Impact Federal Credit Union -" at bounding box center [308, 94] width 198 height 17
type input "Main Impact Federal Credit Union - 6275"
click at [498, 216] on button "Save & Close" at bounding box center [481, 213] width 61 height 19
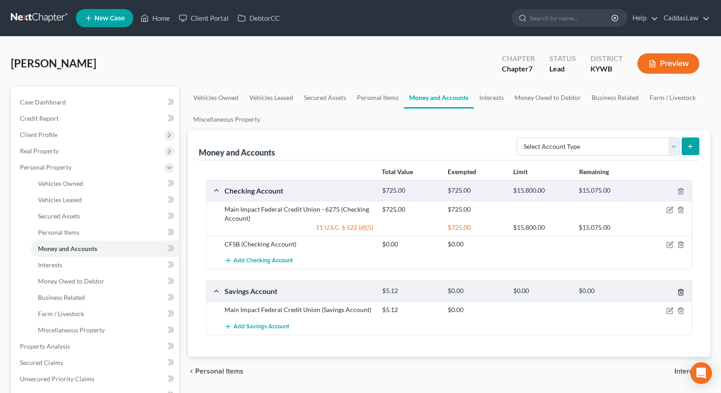
click at [681, 295] on icon "button" at bounding box center [681, 291] width 7 height 7
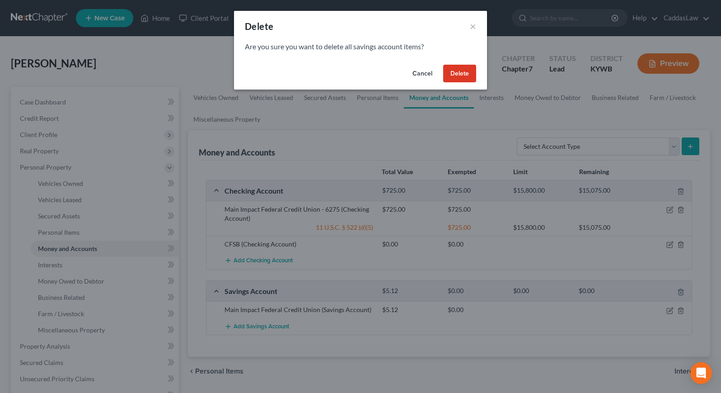
click at [457, 68] on button "Delete" at bounding box center [459, 74] width 33 height 18
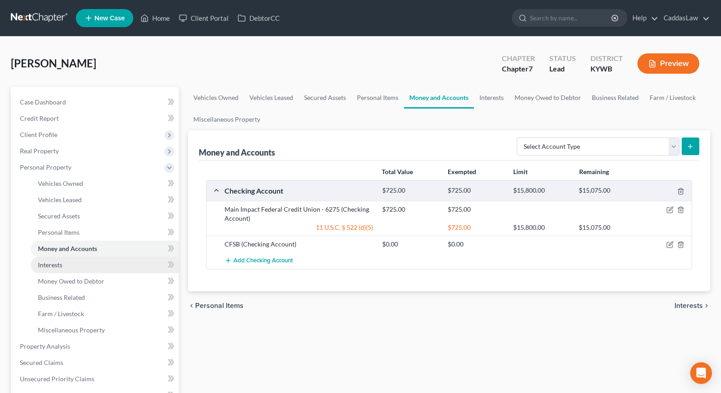
click at [80, 267] on link "Interests" at bounding box center [105, 265] width 148 height 16
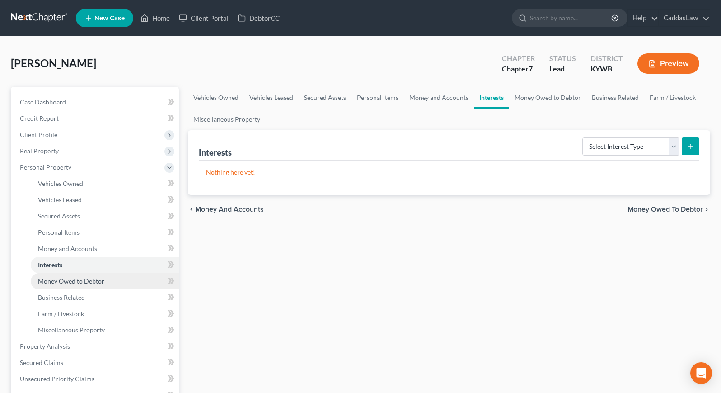
click at [75, 282] on span "Money Owed to Debtor" at bounding box center [71, 281] width 66 height 8
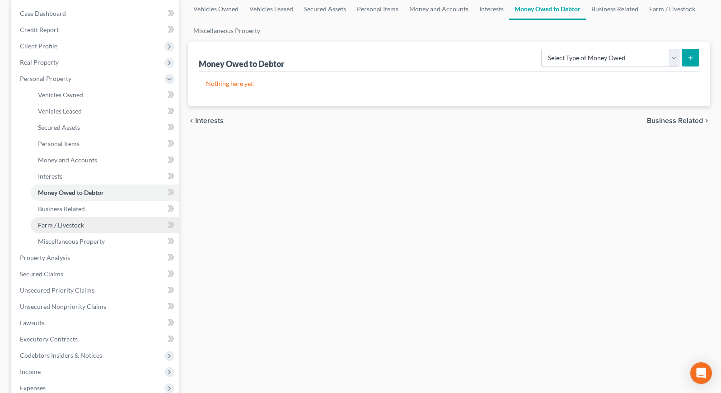
click at [66, 225] on span "Farm / Livestock" at bounding box center [61, 225] width 46 height 8
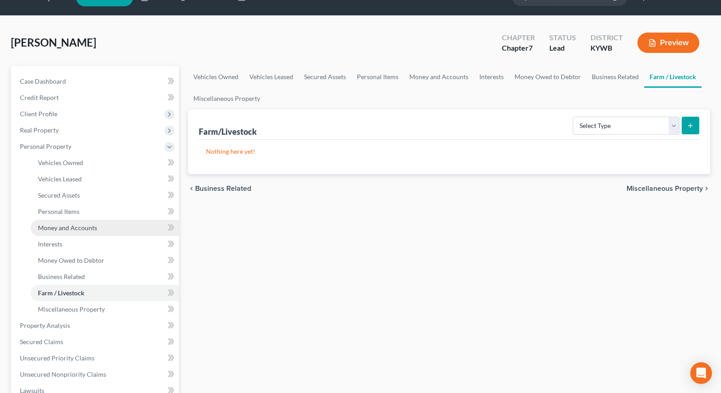
scroll to position [22, 0]
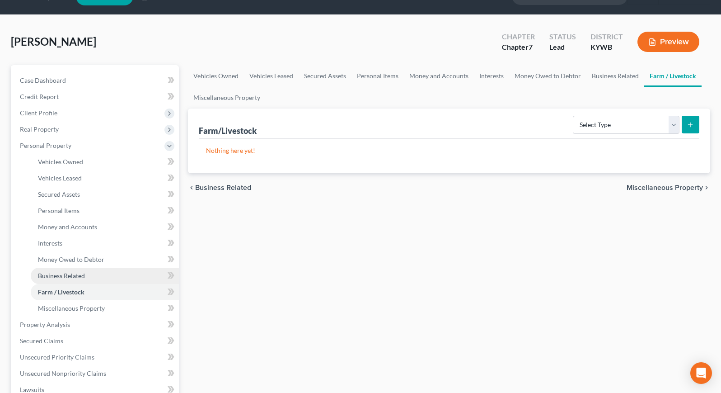
click at [64, 274] on span "Business Related" at bounding box center [61, 276] width 47 height 8
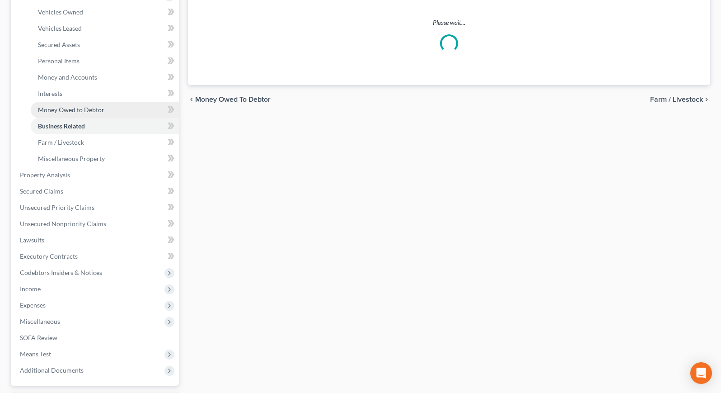
scroll to position [183, 0]
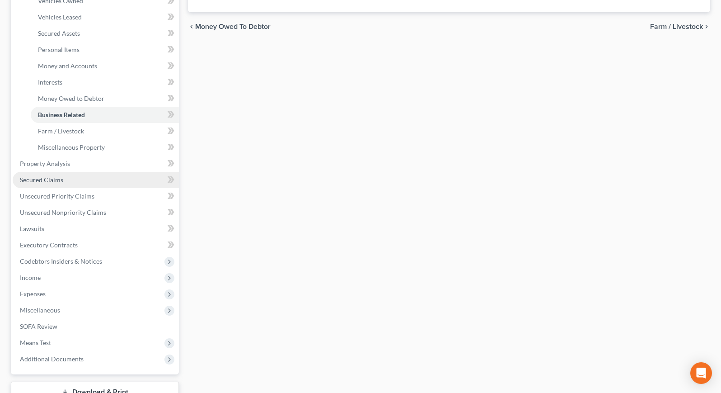
click at [54, 179] on span "Secured Claims" at bounding box center [41, 180] width 43 height 8
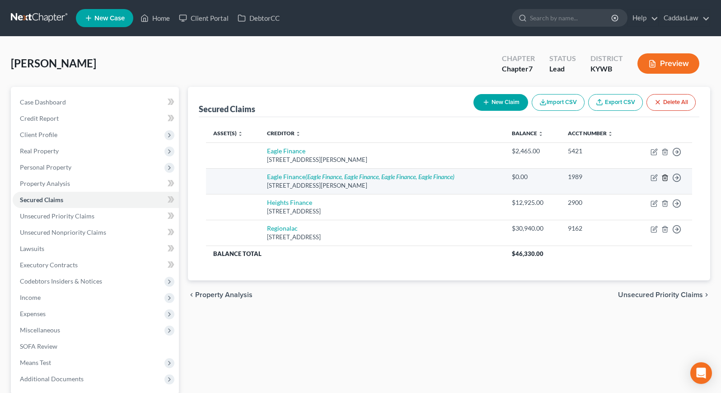
click at [665, 177] on line "button" at bounding box center [665, 178] width 0 height 2
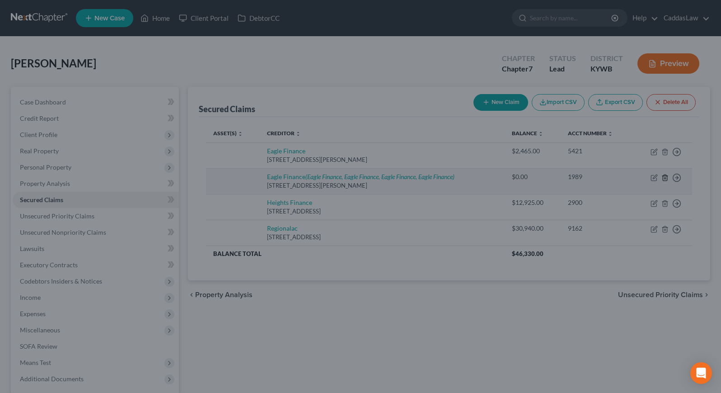
click at [665, 177] on div "Delete × Are you sure you want to delete the selected secured claim? Cancel Del…" at bounding box center [360, 196] width 721 height 393
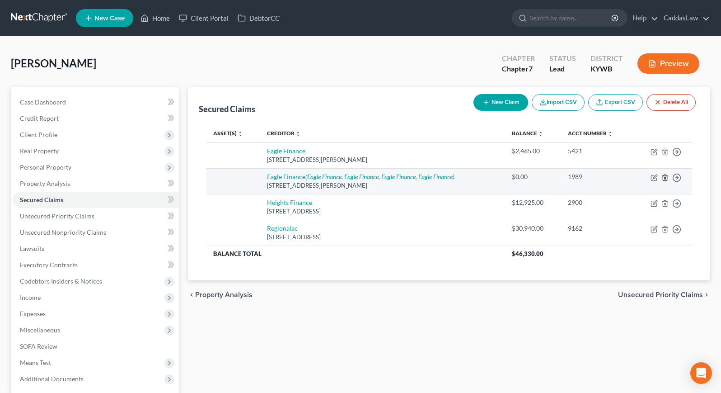
click at [665, 177] on line "button" at bounding box center [665, 178] width 0 height 2
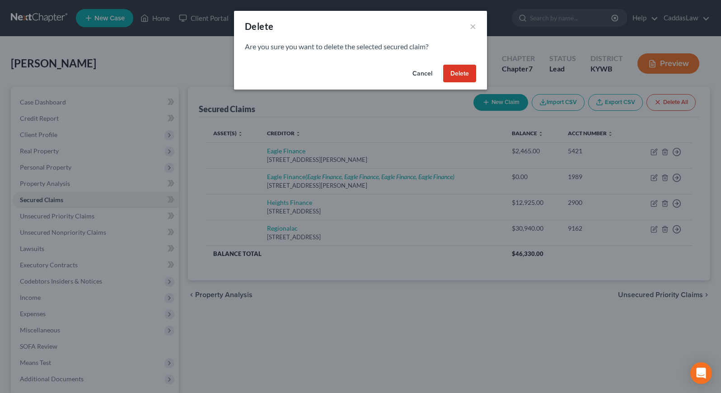
click at [466, 68] on button "Delete" at bounding box center [459, 74] width 33 height 18
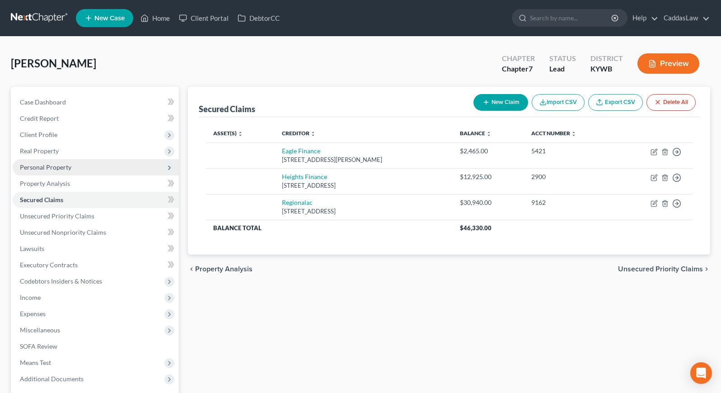
click at [64, 167] on span "Personal Property" at bounding box center [46, 167] width 52 height 8
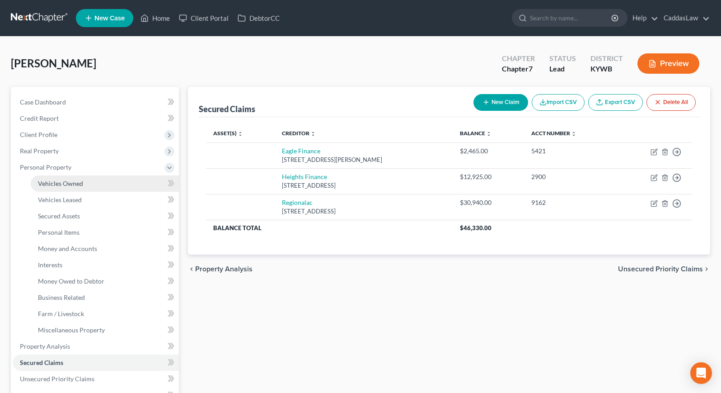
click at [65, 180] on span "Vehicles Owned" at bounding box center [60, 183] width 45 height 8
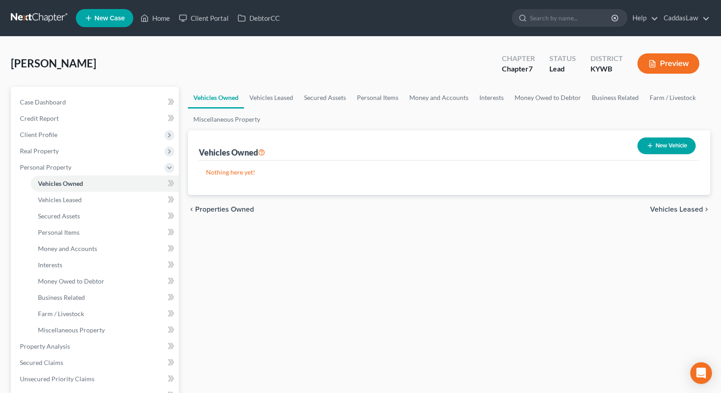
click at [670, 145] on button "New Vehicle" at bounding box center [667, 145] width 58 height 17
select select "0"
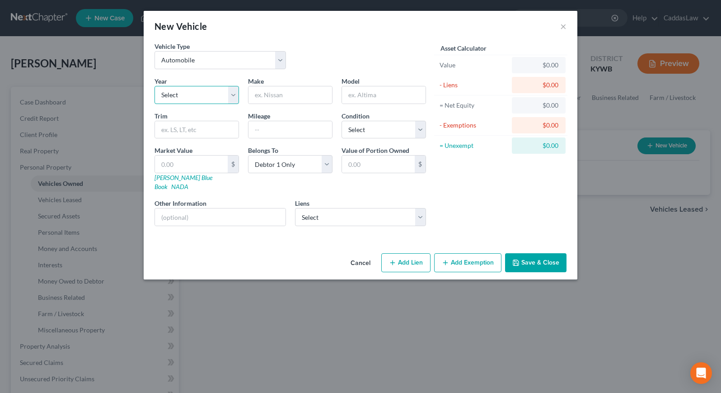
select select "5"
click at [285, 94] on input "text" at bounding box center [291, 94] width 84 height 17
type input "Nissan"
type input "Rouge"
type input "134000"
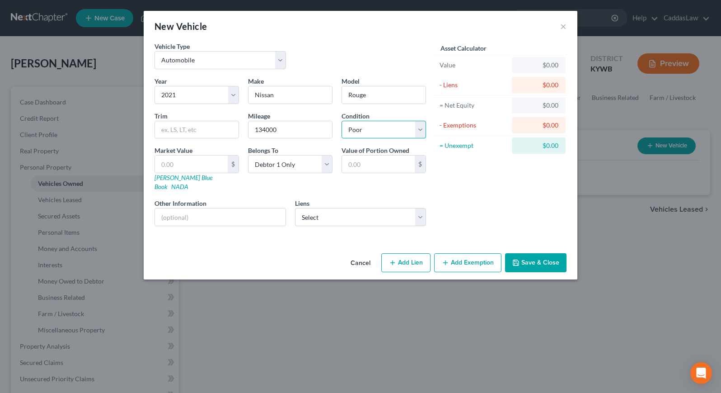
select select "2"
click at [205, 162] on input "text" at bounding box center [191, 163] width 73 height 17
select select "2"
select select
select select "18"
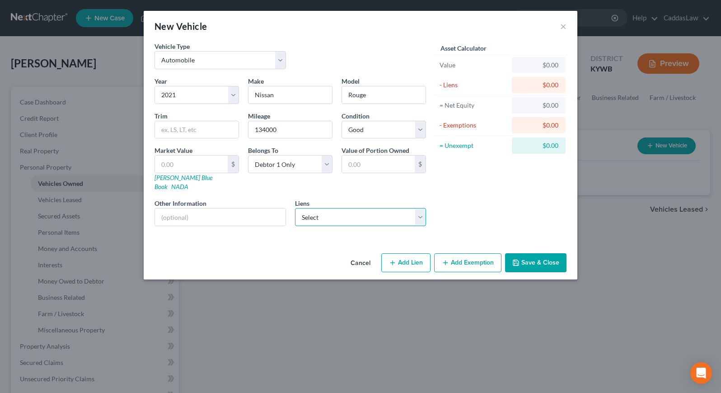
select select "0"
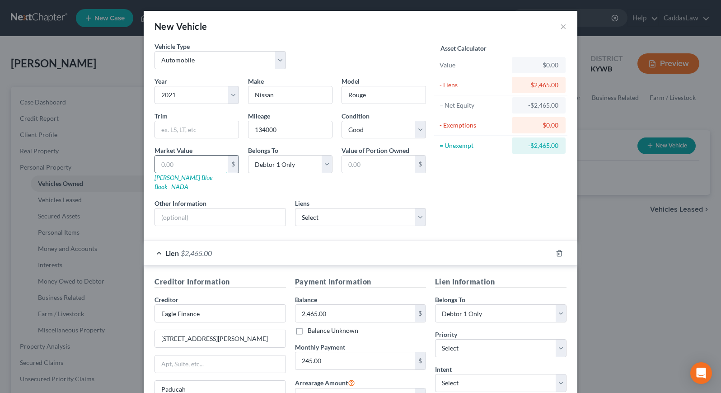
click at [193, 169] on input "text" at bounding box center [191, 163] width 73 height 17
type input "1"
type input "1.00"
type input "11"
type input "11.00"
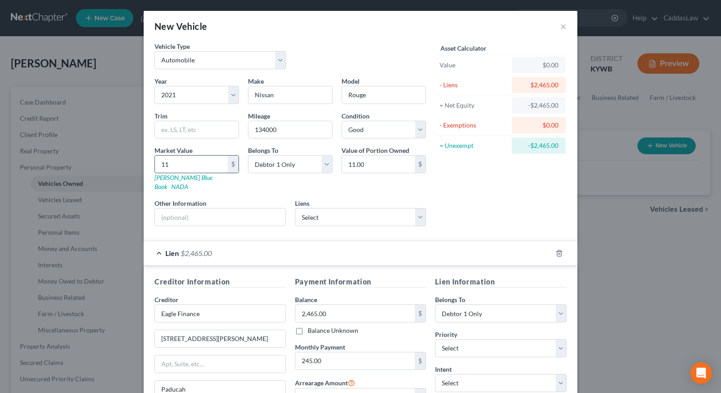
type input "110"
type input "110.00"
type input "1100"
type input "1,100.00"
type input "1,1000"
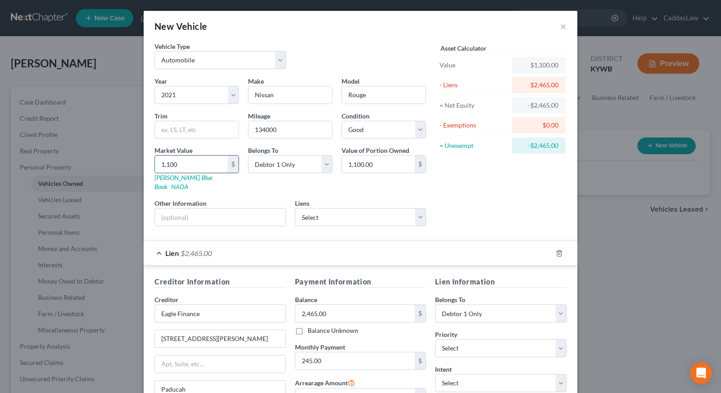
type input "11,000.00"
type input "11,000"
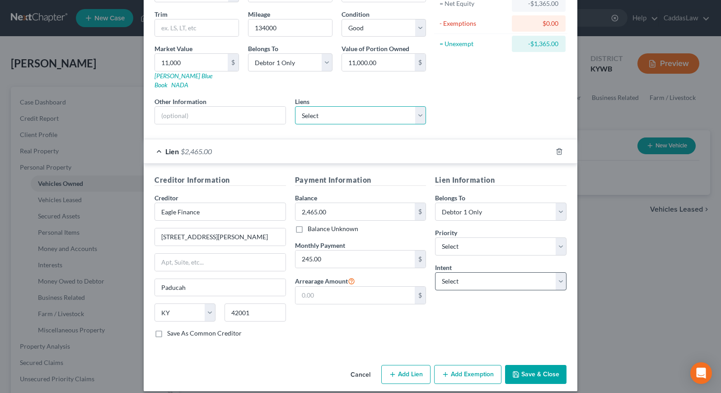
scroll to position [101, 0]
select select "0"
click at [540, 365] on button "Save & Close" at bounding box center [535, 374] width 61 height 19
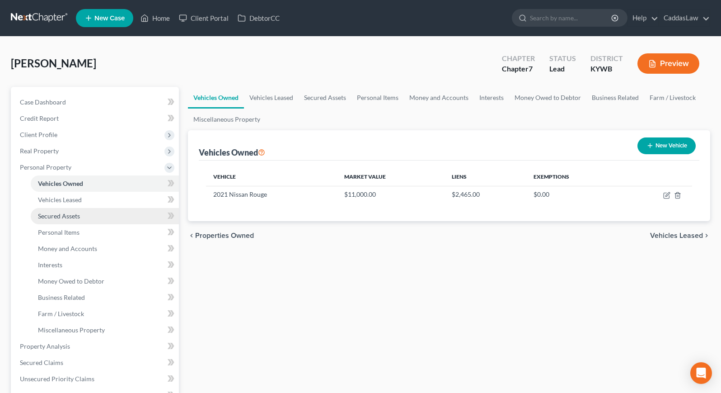
click at [71, 218] on span "Secured Assets" at bounding box center [59, 216] width 42 height 8
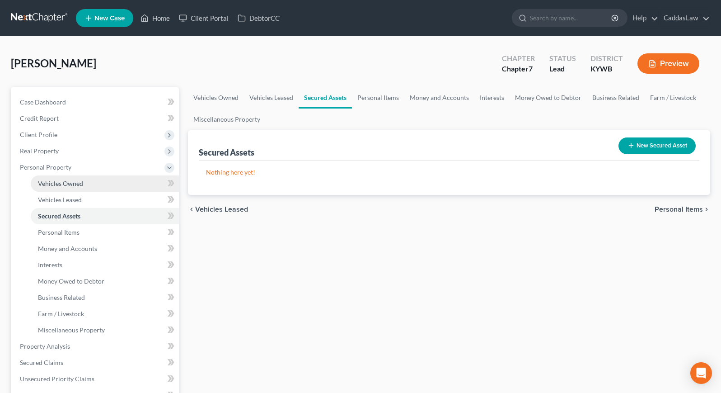
click at [69, 185] on span "Vehicles Owned" at bounding box center [60, 183] width 45 height 8
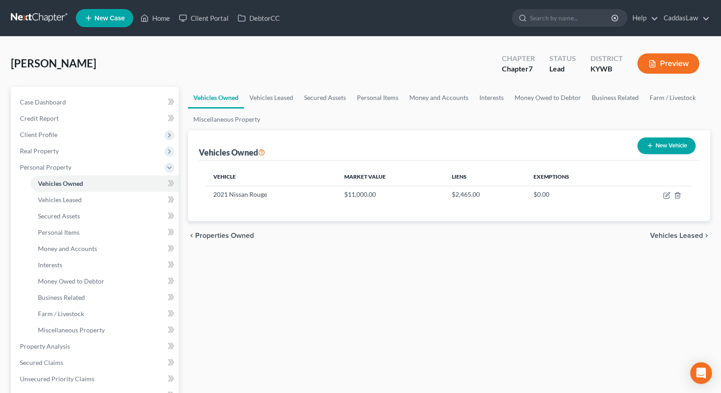
click at [657, 152] on button "New Vehicle" at bounding box center [667, 145] width 58 height 17
select select "0"
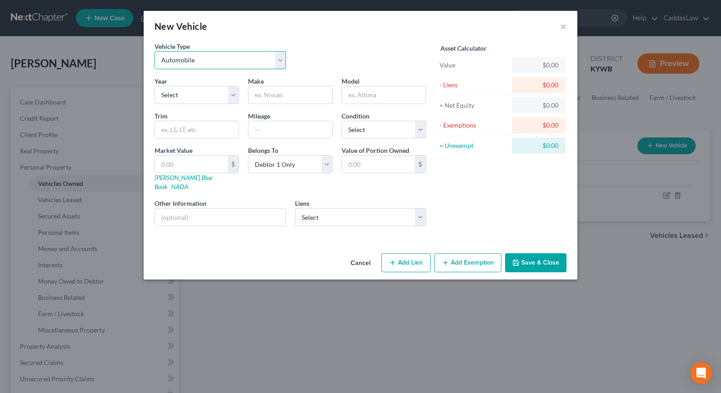
select select "6"
select select "2"
click at [275, 98] on input "text" at bounding box center [291, 94] width 84 height 17
type input "Polaris"
type input "570"
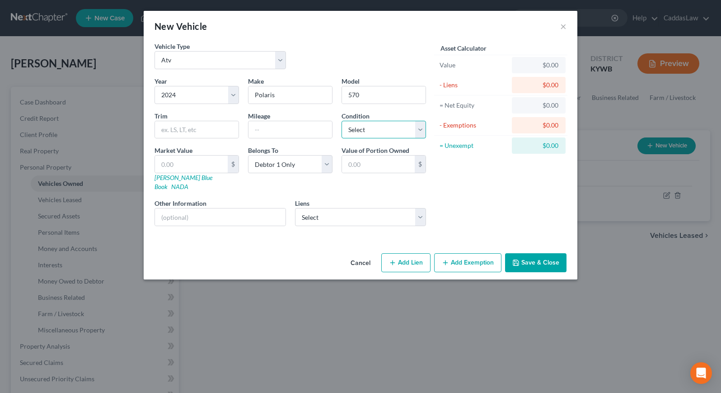
select select "0"
click at [195, 165] on input "text" at bounding box center [191, 163] width 73 height 17
type input "8"
type input "8.00"
type input "80"
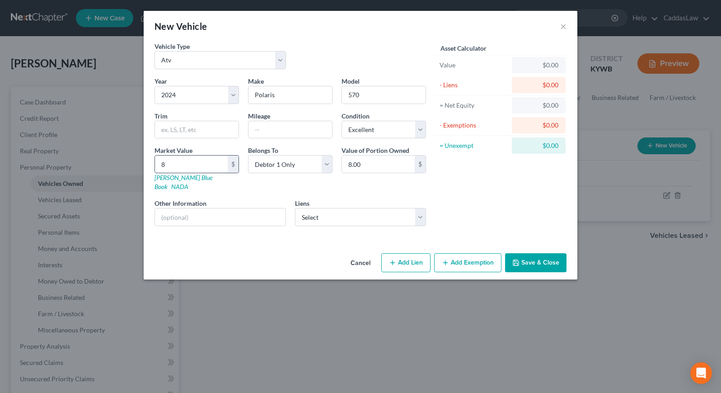
type input "80.00"
type input "800"
type input "800.00"
type input "8000"
type input "8,000.00"
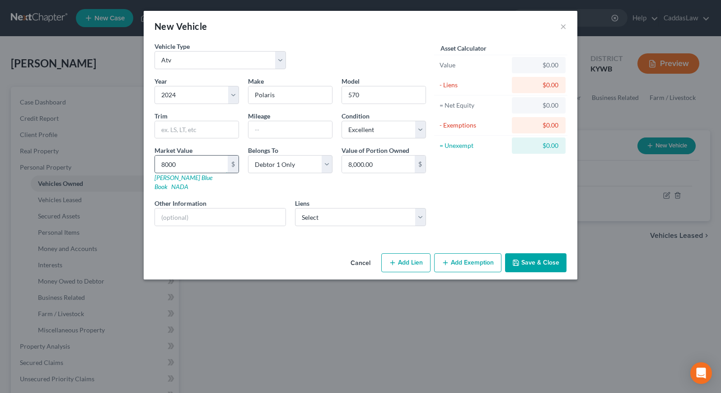
type input "8,000"
select select "1"
select select
select select "42"
select select "0"
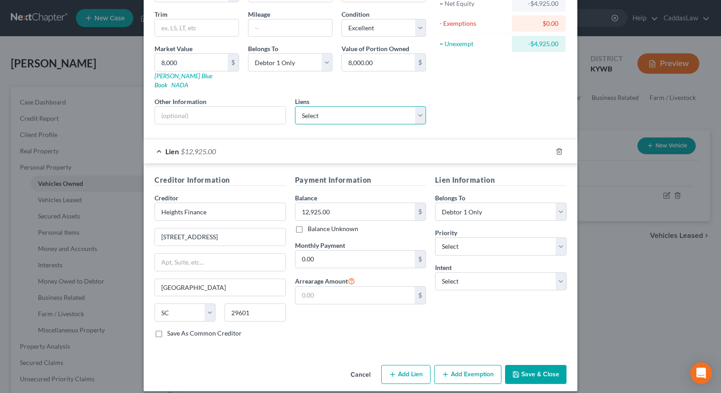
scroll to position [101, 0]
click at [537, 365] on button "Save & Close" at bounding box center [535, 374] width 61 height 19
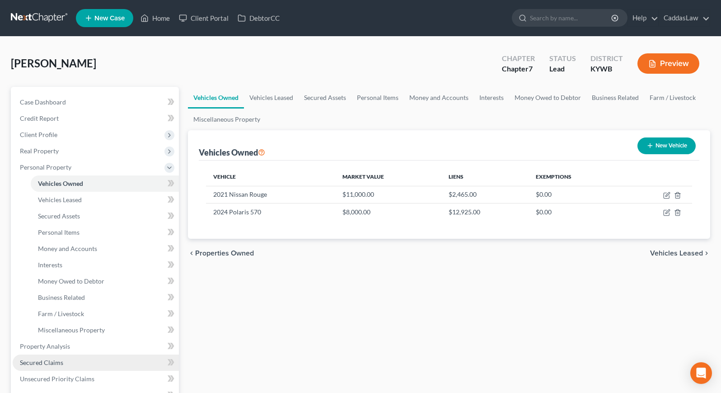
click at [62, 359] on link "Secured Claims" at bounding box center [96, 362] width 166 height 16
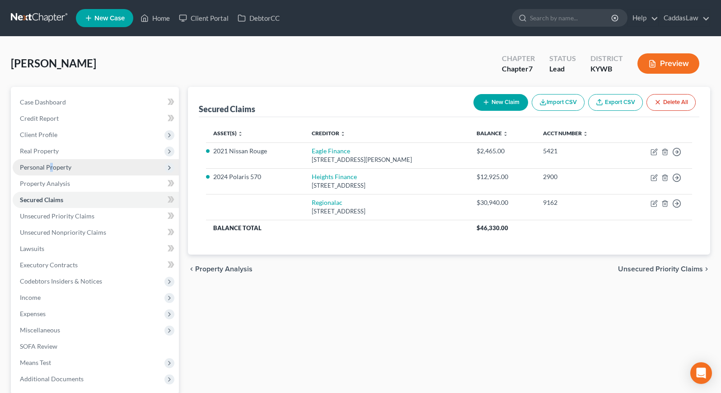
click at [50, 168] on span "Personal Property" at bounding box center [46, 167] width 52 height 8
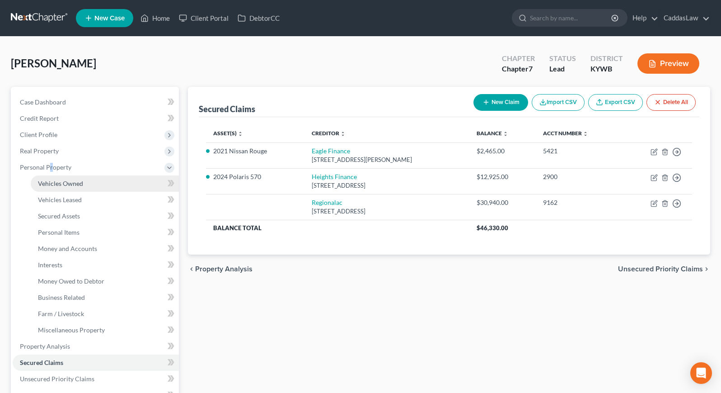
click at [58, 179] on span "Vehicles Owned" at bounding box center [60, 183] width 45 height 8
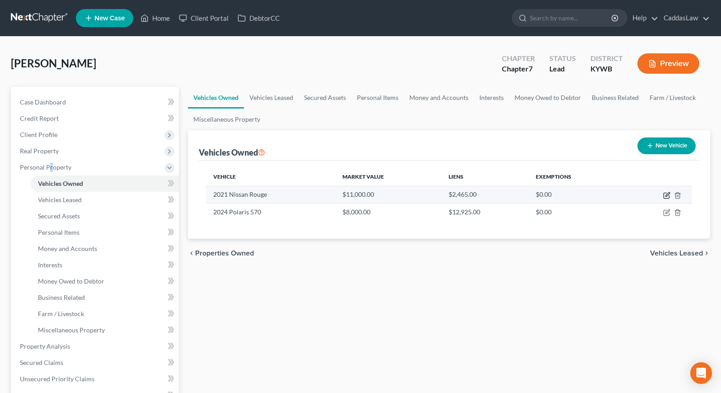
click at [669, 195] on icon "button" at bounding box center [667, 195] width 7 height 7
select select "0"
select select "5"
select select "2"
select select "0"
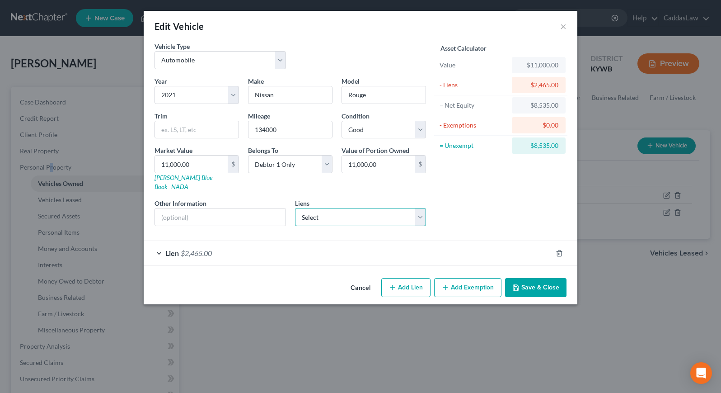
select select "28"
select select "0"
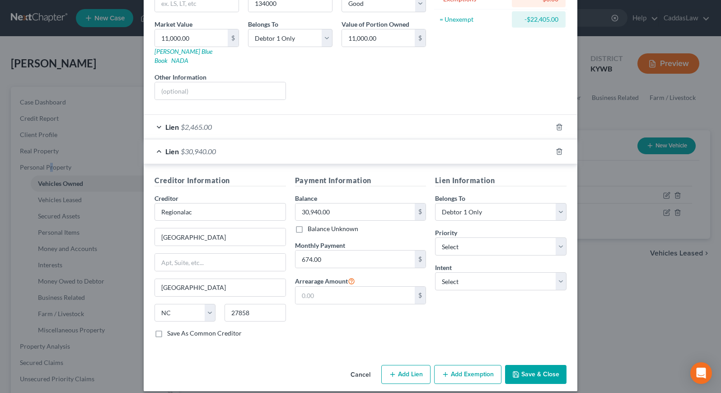
scroll to position [126, 0]
click at [541, 365] on button "Save & Close" at bounding box center [535, 374] width 61 height 19
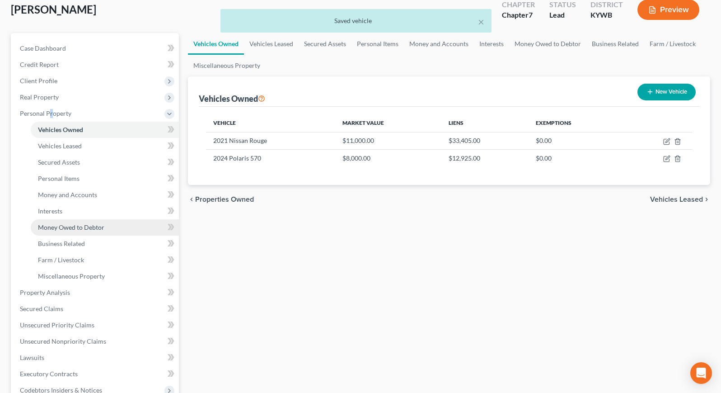
scroll to position [54, 0]
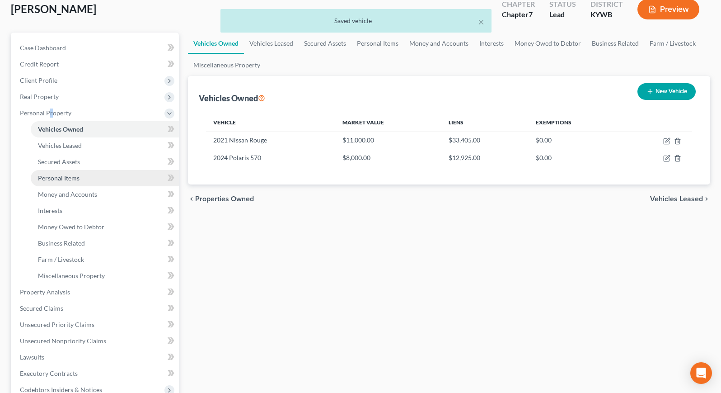
click at [72, 180] on span "Personal Items" at bounding box center [59, 178] width 42 height 8
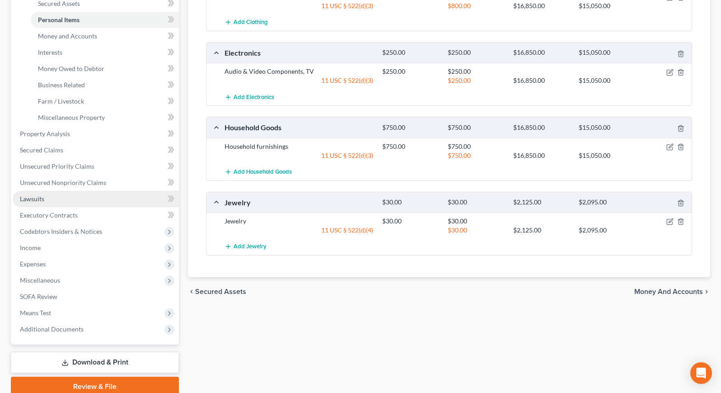
scroll to position [219, 0]
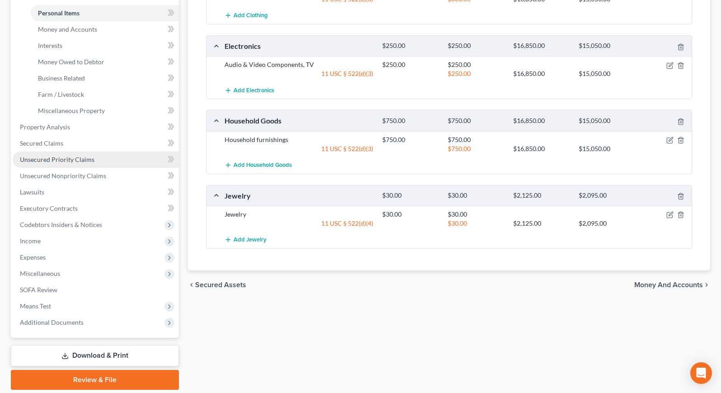
click at [77, 158] on span "Unsecured Priority Claims" at bounding box center [57, 159] width 75 height 8
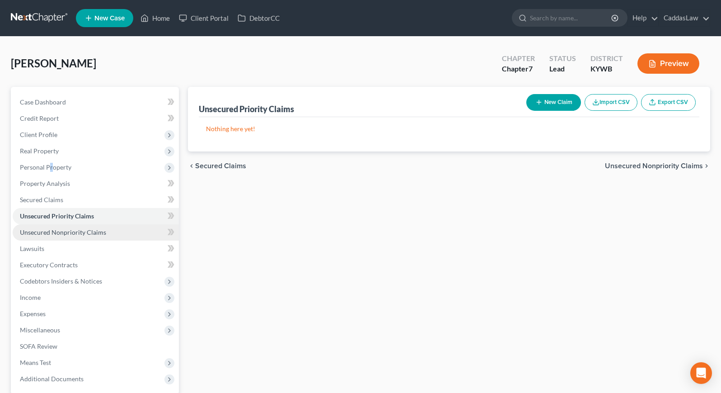
click at [86, 233] on span "Unsecured Nonpriority Claims" at bounding box center [63, 232] width 86 height 8
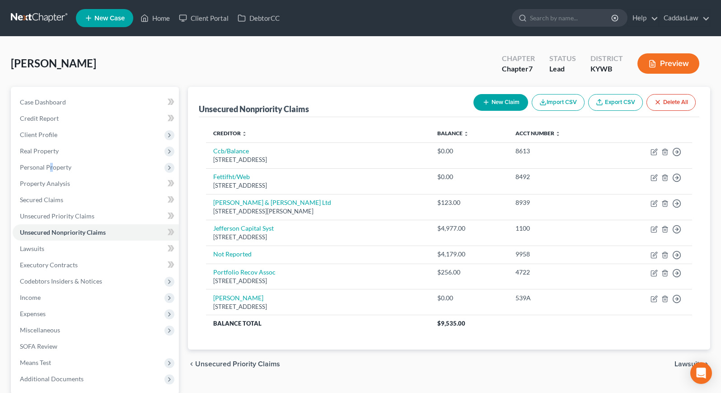
click at [497, 107] on button "New Claim" at bounding box center [501, 102] width 55 height 17
select select "0"
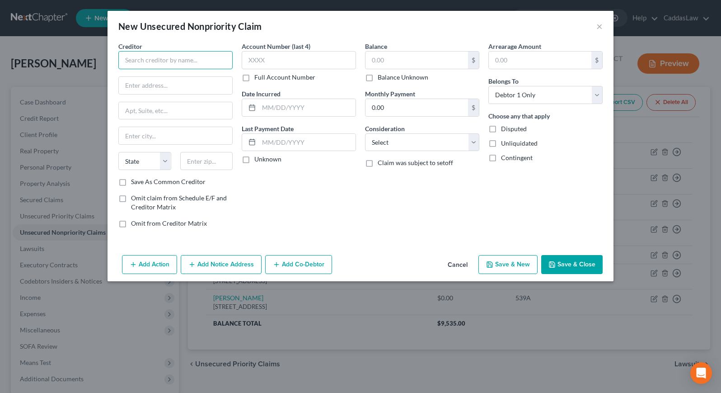
click at [139, 62] on input "text" at bounding box center [175, 60] width 114 height 18
type input "The Cook Law Office, PLLC"
type input "PO Box 286"
type input "[GEOGRAPHIC_DATA]"
select select "44"
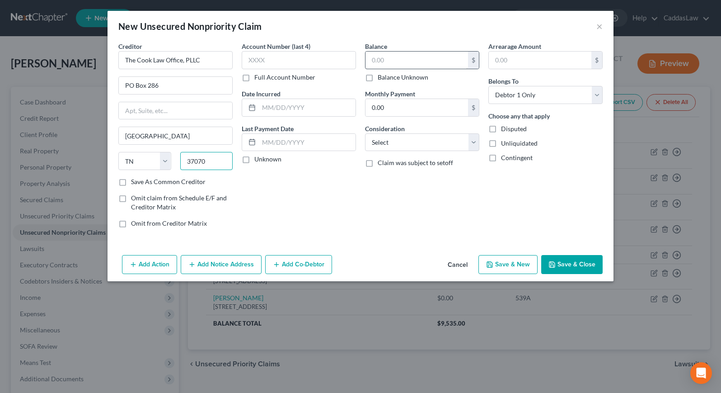
type input "37070"
type input "[GEOGRAPHIC_DATA]"
click at [424, 60] on input "text" at bounding box center [417, 60] width 103 height 17
type input "11,635.50"
click at [578, 262] on button "Save & Close" at bounding box center [572, 264] width 61 height 19
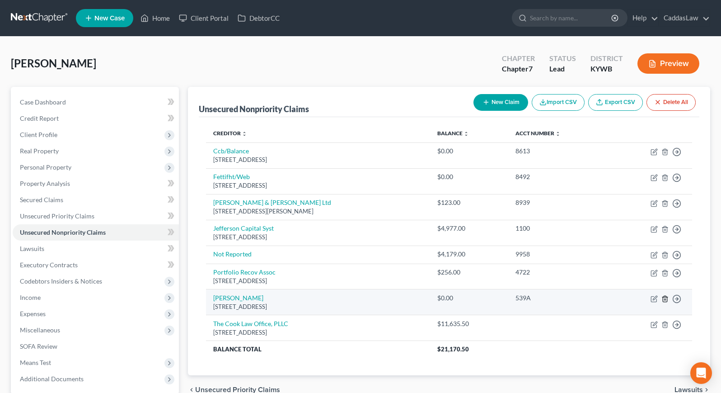
click at [664, 299] on icon "button" at bounding box center [665, 298] width 7 height 7
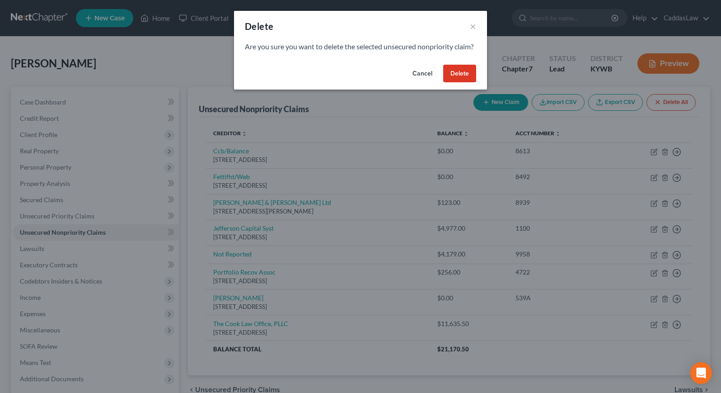
click at [465, 83] on button "Delete" at bounding box center [459, 74] width 33 height 18
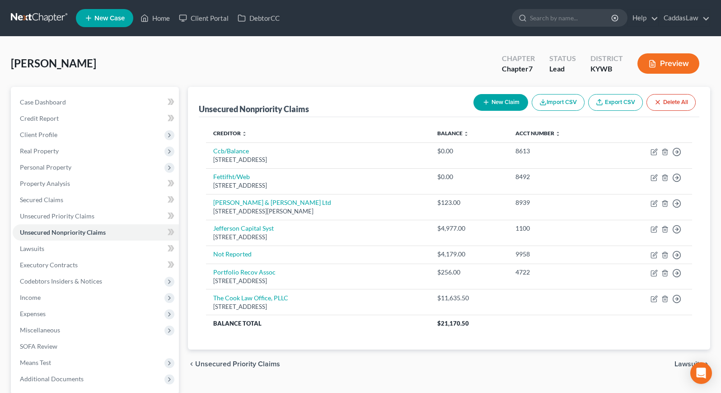
click at [504, 101] on button "New Claim" at bounding box center [501, 102] width 55 height 17
select select "0"
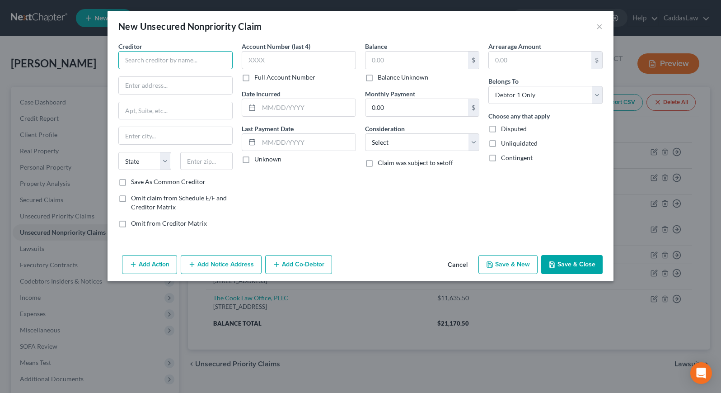
click at [200, 62] on input "text" at bounding box center [175, 60] width 114 height 18
type input "TSI"
type input "[STREET_ADDRESS][US_STATE]"
type input "Ste. 514"
type input "Ft [US_STATE]"
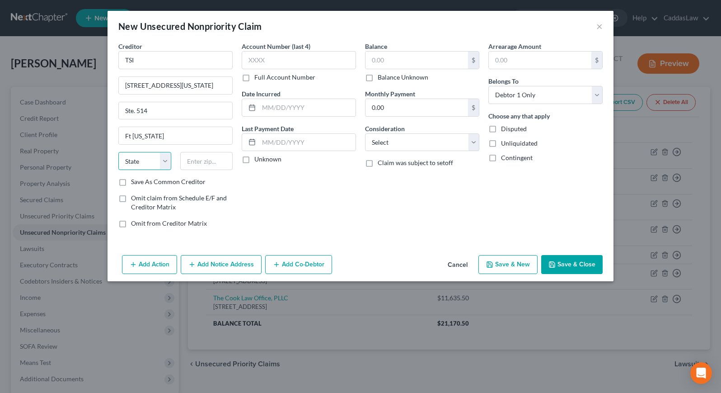
select select "39"
type input "19034"
type input "[GEOGRAPHIC_DATA][US_STATE]"
click at [576, 264] on button "Save & Close" at bounding box center [572, 264] width 61 height 19
type input "0.00"
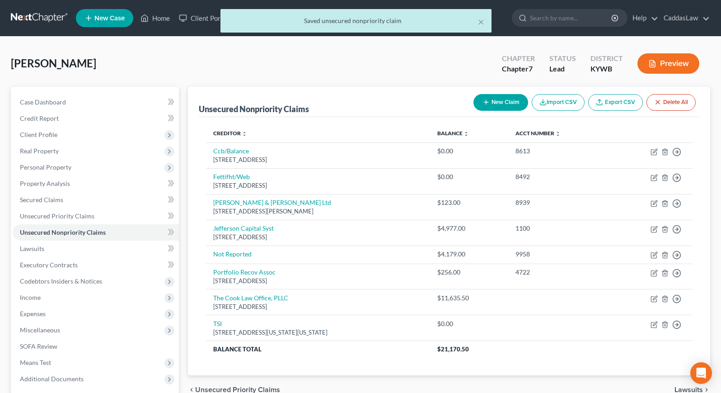
click at [504, 101] on button "New Claim" at bounding box center [501, 102] width 55 height 17
select select "0"
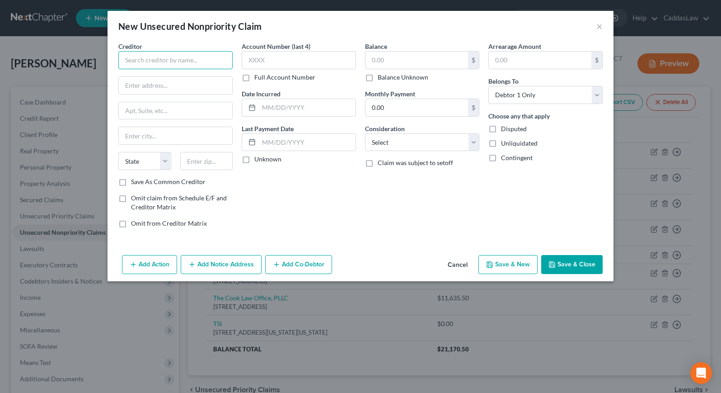
click at [165, 62] on input "text" at bounding box center [175, 60] width 114 height 18
type input "p"
type input "Progressive LEasing"
type input "256 W. Data Dr."
type input "[PERSON_NAME]"
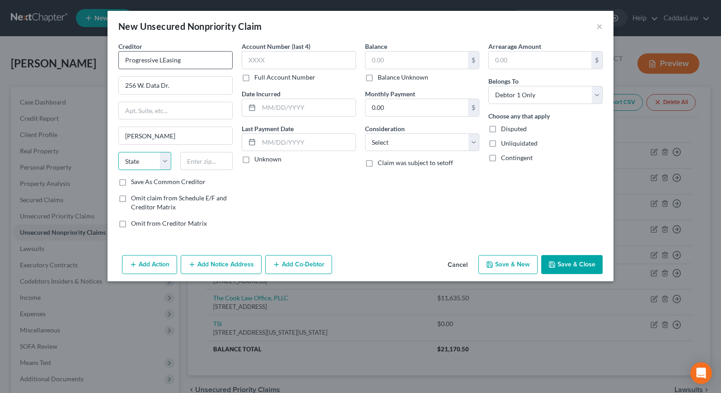
select select "46"
type input "84020"
click at [571, 262] on button "Save & Close" at bounding box center [572, 264] width 61 height 19
type input "0.00"
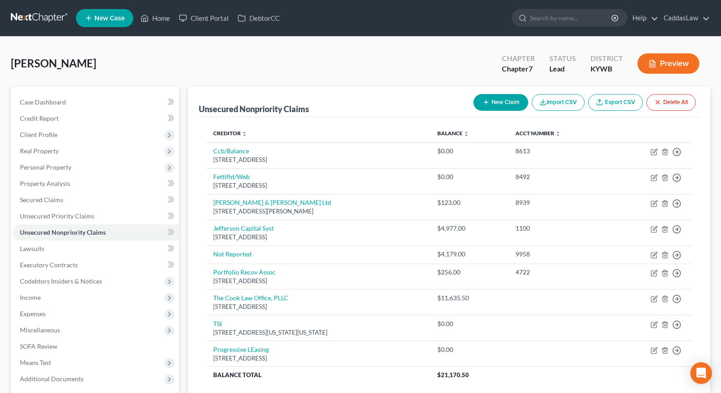
click at [509, 100] on button "New Claim" at bounding box center [501, 102] width 55 height 17
select select "0"
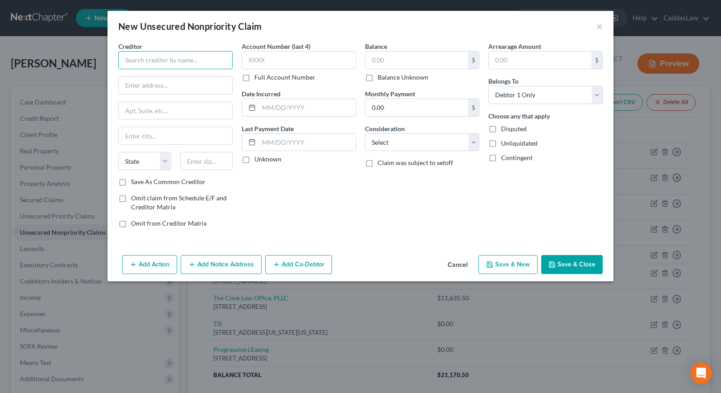
click at [152, 61] on input "text" at bounding box center [175, 60] width 114 height 18
type input "Cach LLC"
type input "[STREET_ADDRESS][PERSON_NAME]"
type input "[STREET_ADDRESS],"
type input "[GEOGRAPHIC_DATA]"
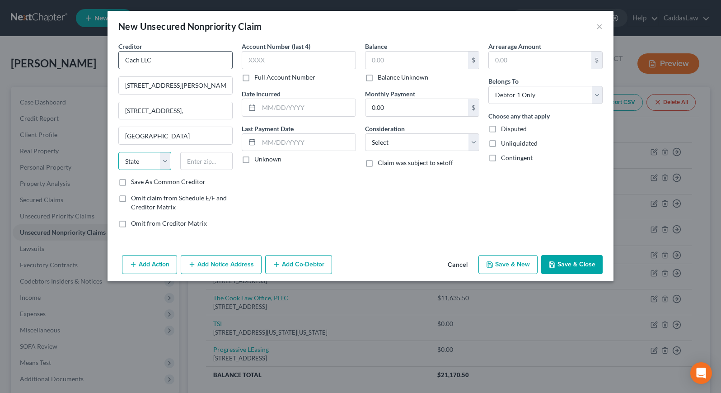
select select "42"
type input "29601"
click at [591, 263] on button "Save & Close" at bounding box center [572, 264] width 61 height 19
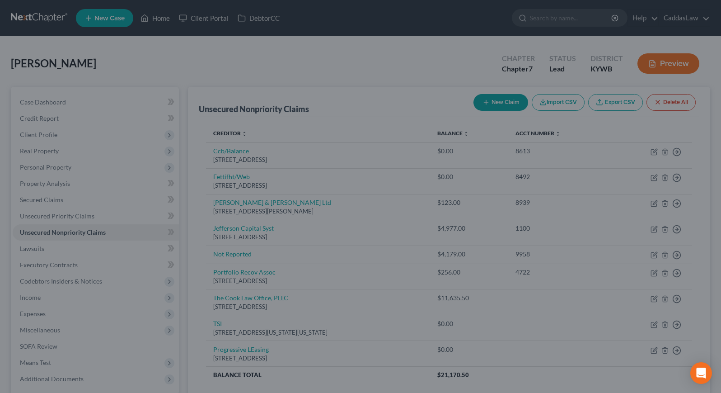
type input "0.00"
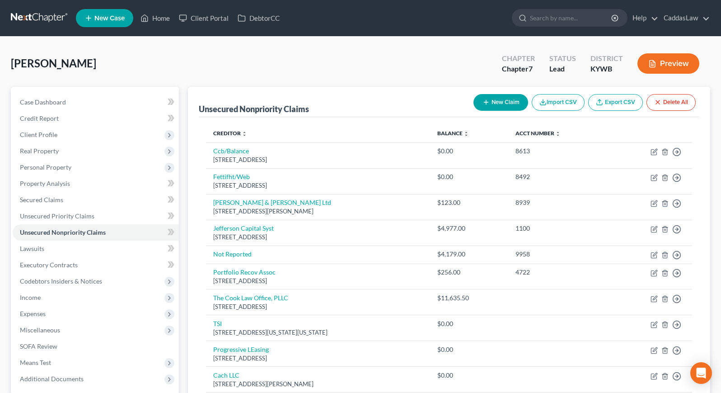
click at [508, 101] on button "New Claim" at bounding box center [501, 102] width 55 height 17
select select "0"
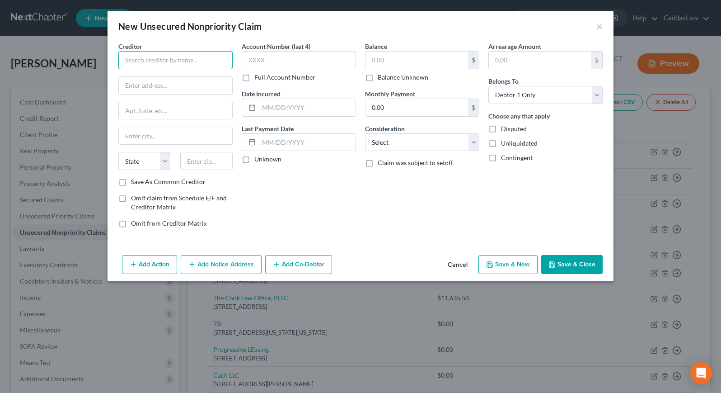
click at [171, 60] on input "text" at bounding box center [175, 60] width 114 height 18
type input "Philips"
type input "PO Box 508"
type input "Malvern"
select select "39"
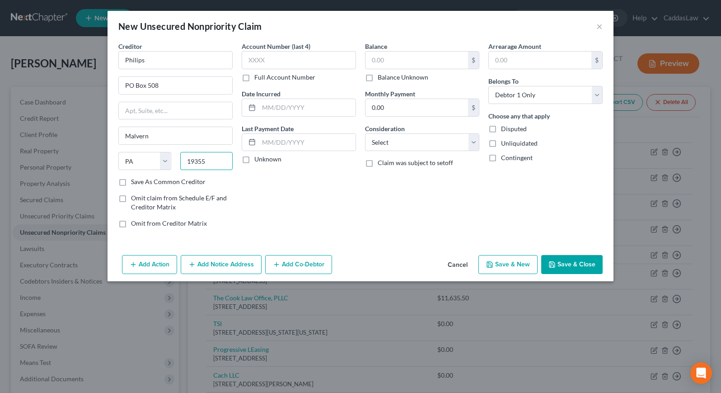
type input "19355"
click at [589, 262] on button "Save & Close" at bounding box center [572, 264] width 61 height 19
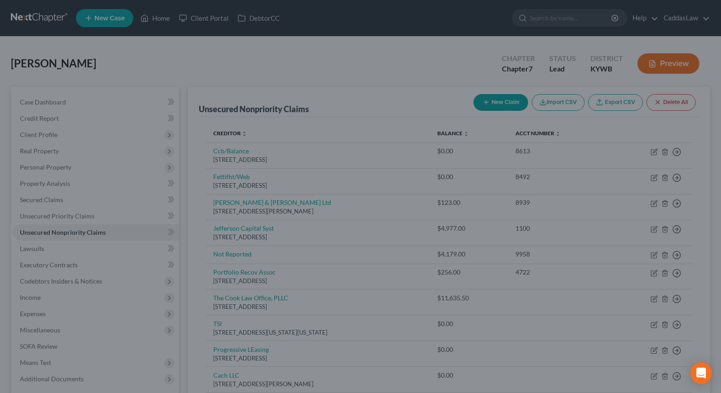
type input "0.00"
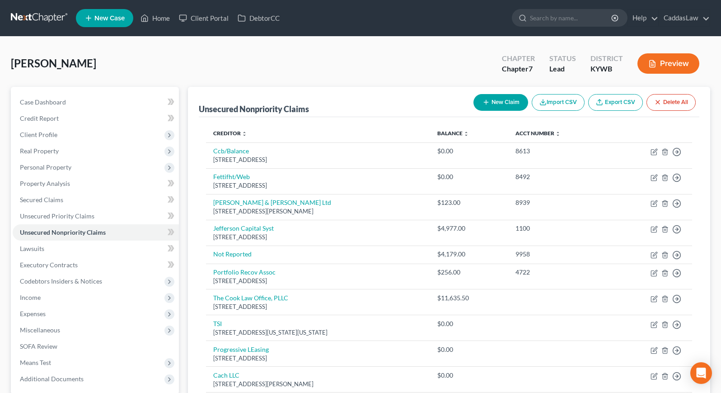
click at [499, 104] on button "New Claim" at bounding box center [501, 102] width 55 height 17
select select "0"
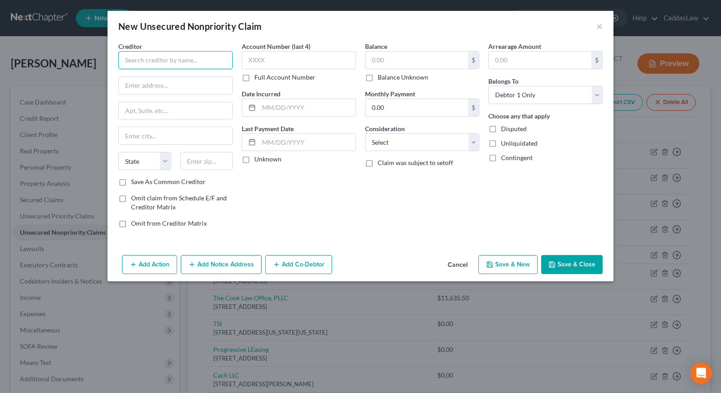
click at [144, 62] on input "text" at bounding box center [175, 60] width 114 height 18
type input "[PERSON_NAME] and [PERSON_NAME], PC"
type input "[STREET_ADDRESS]"
type input "A"
type input "S"
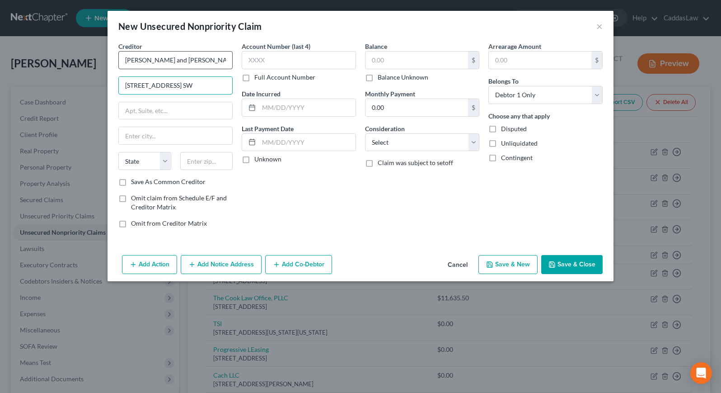
type input "[STREET_ADDRESS] SW"
type input "[GEOGRAPHIC_DATA]"
select select "23"
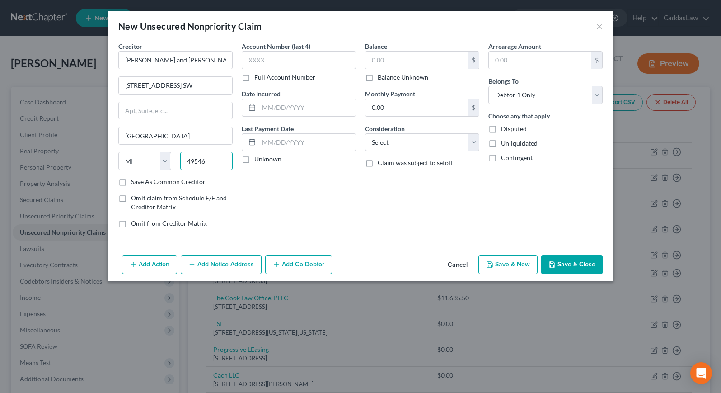
type input "49546"
click at [562, 265] on button "Save & Close" at bounding box center [572, 264] width 61 height 19
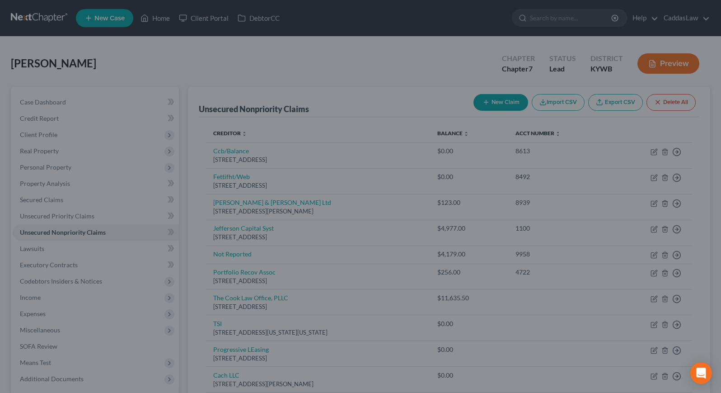
type input "0.00"
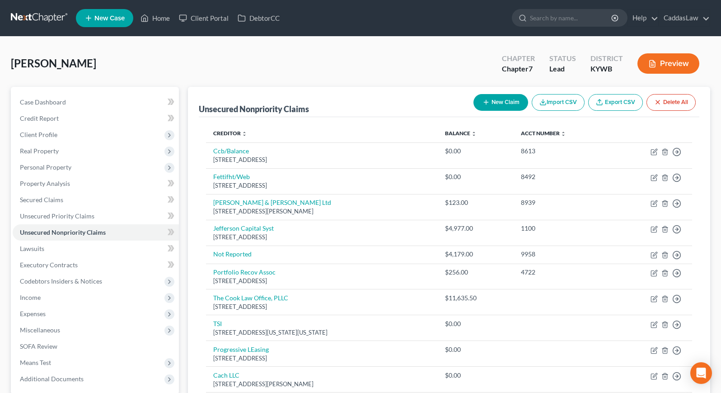
click at [523, 101] on button "New Claim" at bounding box center [501, 102] width 55 height 17
select select "0"
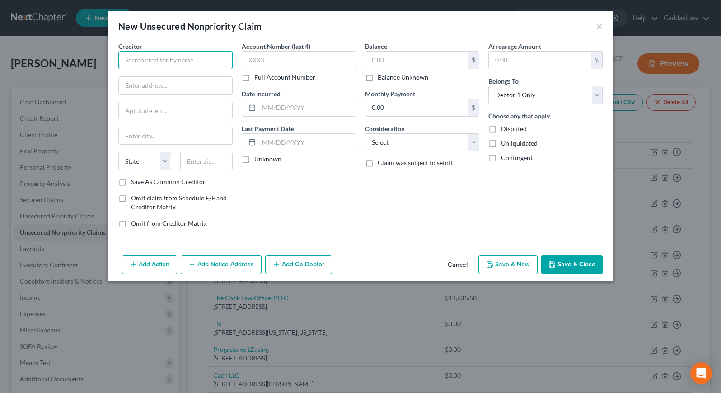
click at [156, 63] on input "text" at bounding box center [175, 60] width 114 height 18
type input "Topline Collectors"
type input "900 National Pkwy"
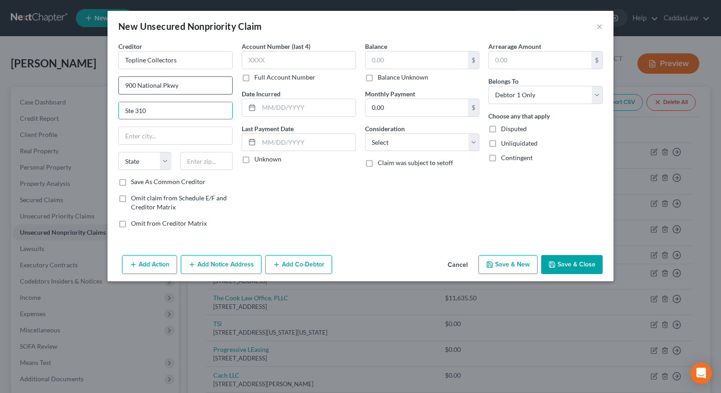
type input "Ste 310"
type input "C"
type input "SCHAUMBURG"
select select "14"
type input "60173"
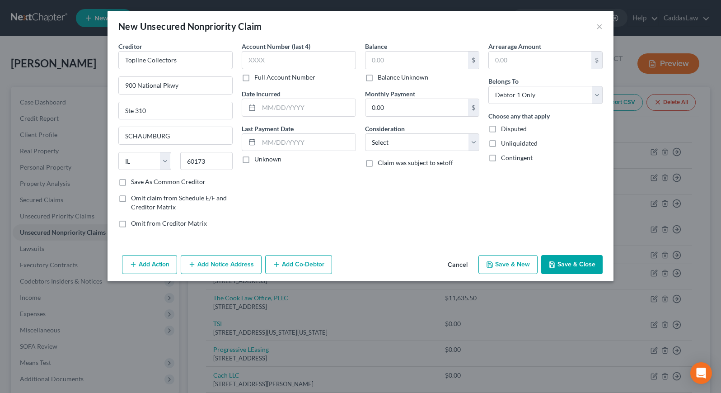
type input "[GEOGRAPHIC_DATA]"
click at [571, 259] on button "Save & Close" at bounding box center [572, 264] width 61 height 19
type input "0.00"
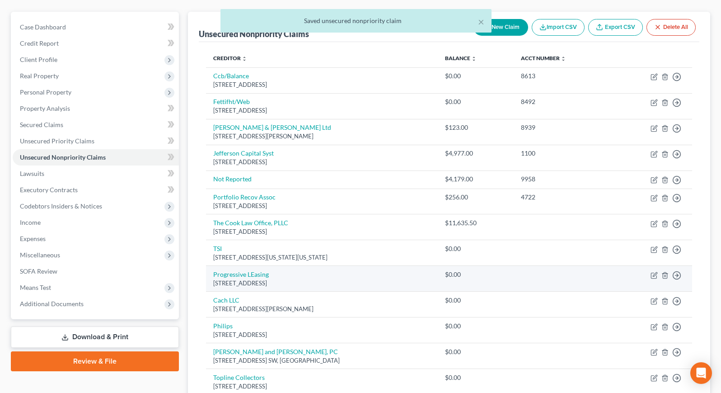
scroll to position [75, 0]
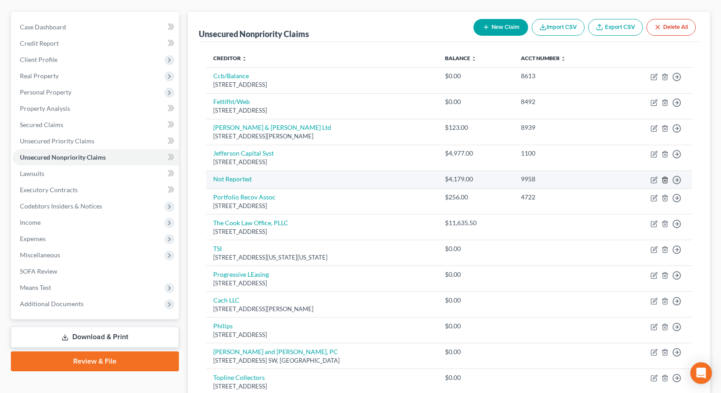
click at [665, 178] on icon "button" at bounding box center [665, 179] width 7 height 7
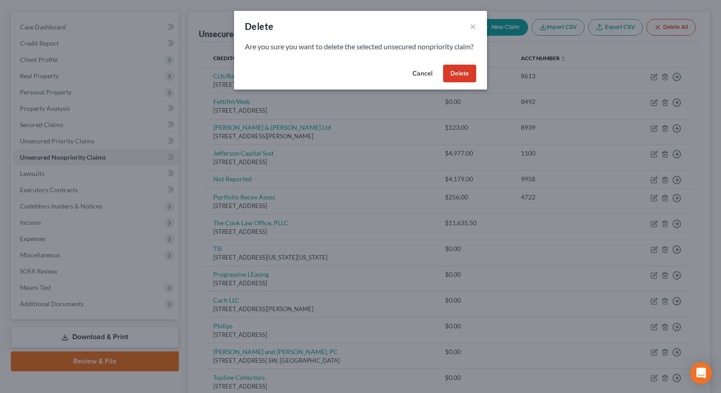
click at [457, 83] on button "Delete" at bounding box center [459, 74] width 33 height 18
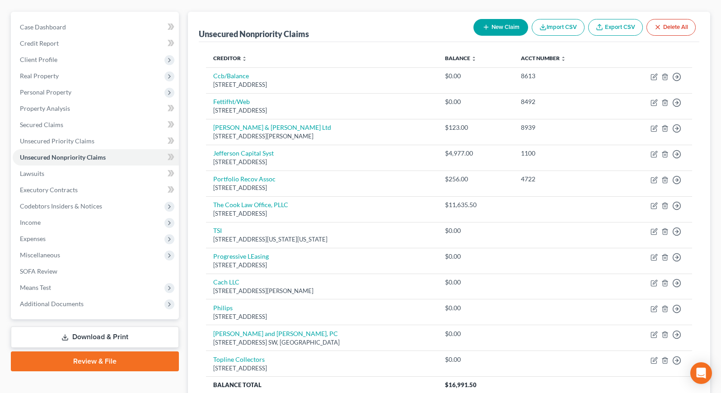
click at [489, 24] on button "New Claim" at bounding box center [501, 27] width 55 height 17
select select "0"
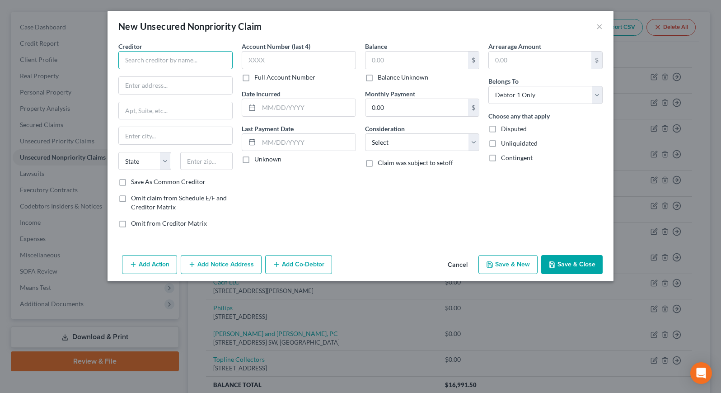
click at [180, 59] on input "text" at bounding box center [175, 60] width 114 height 18
type input "[DOMAIN_NAME]"
type input "1925 [GEOGRAPHIC_DATA] E."
type input "Ste. 1700"
type input "Los Angles"
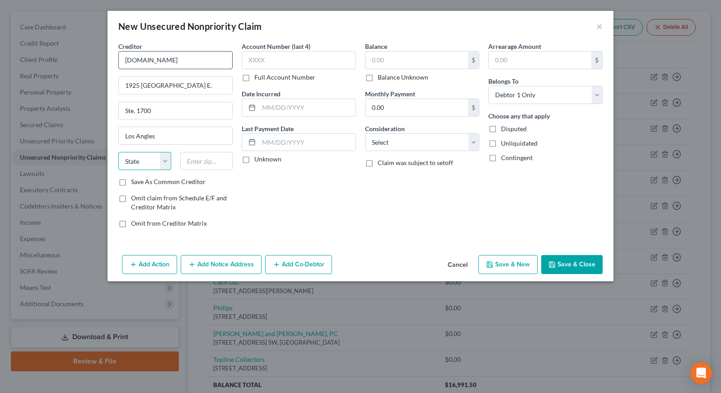
select select "4"
type input "90067"
type input "[GEOGRAPHIC_DATA]"
click at [567, 264] on button "Save & Close" at bounding box center [572, 264] width 61 height 19
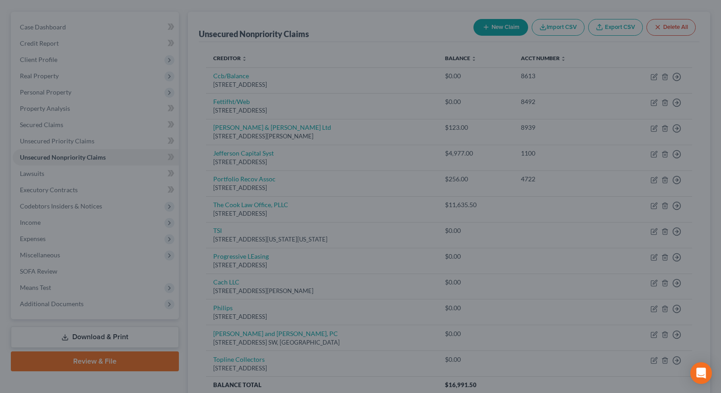
type input "0.00"
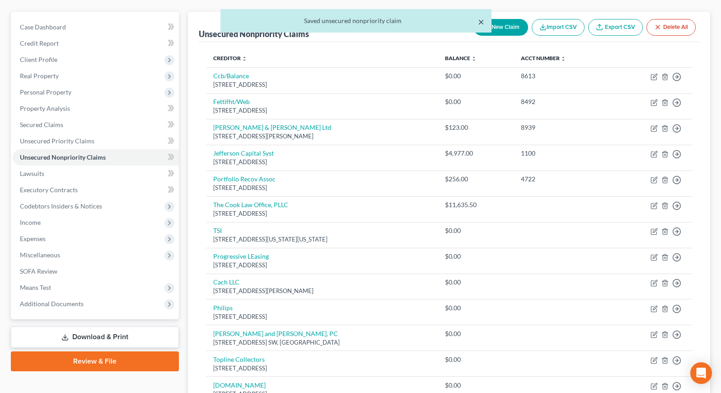
click at [482, 24] on button "×" at bounding box center [481, 21] width 6 height 11
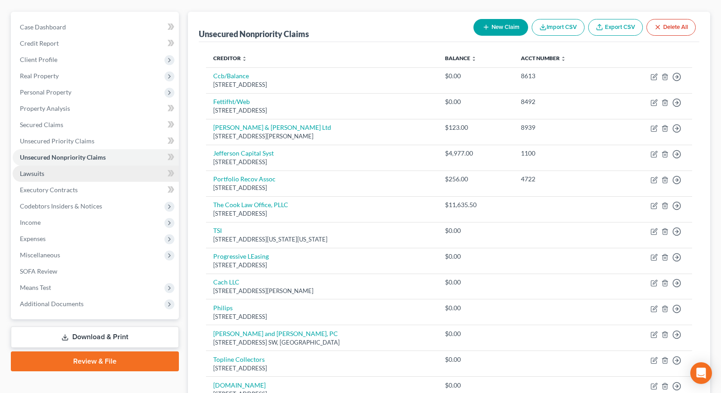
click at [75, 174] on link "Lawsuits" at bounding box center [96, 173] width 166 height 16
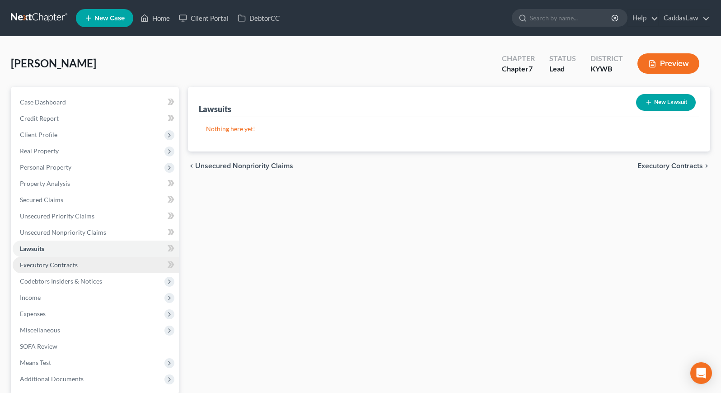
click at [71, 262] on span "Executory Contracts" at bounding box center [49, 265] width 58 height 8
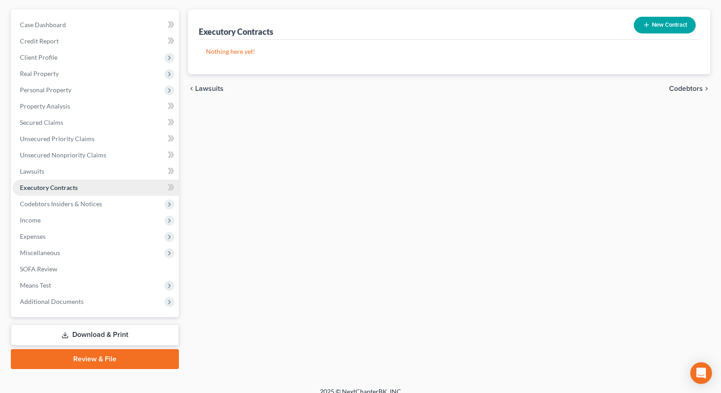
scroll to position [88, 0]
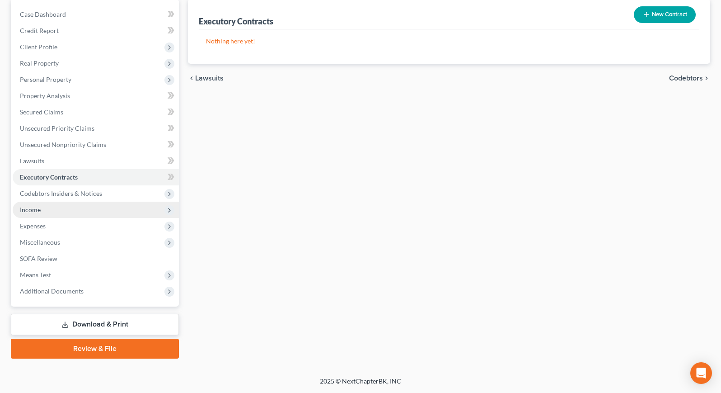
click at [50, 211] on span "Income" at bounding box center [96, 210] width 166 height 16
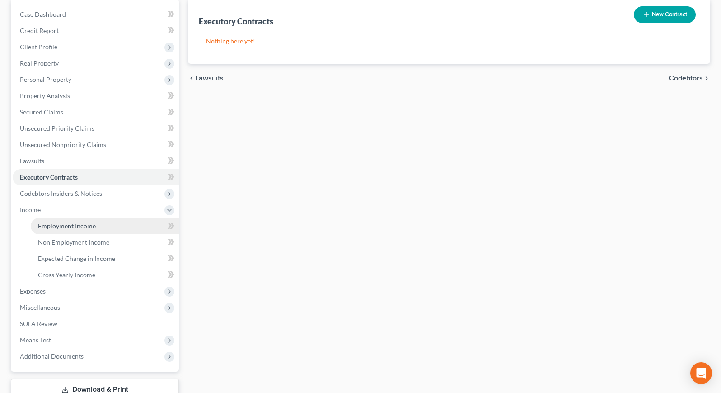
click at [68, 226] on span "Employment Income" at bounding box center [67, 226] width 58 height 8
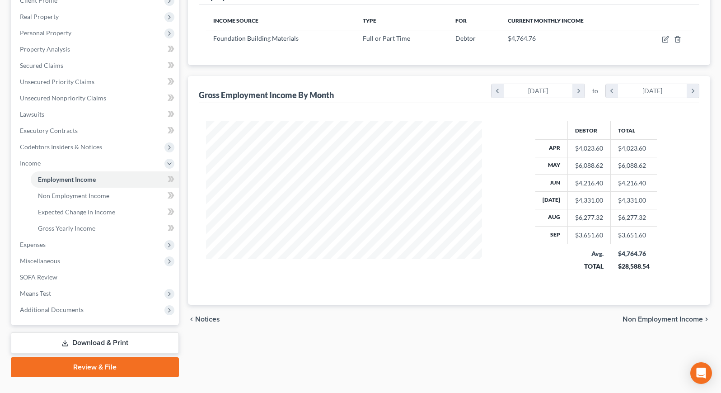
scroll to position [153, 0]
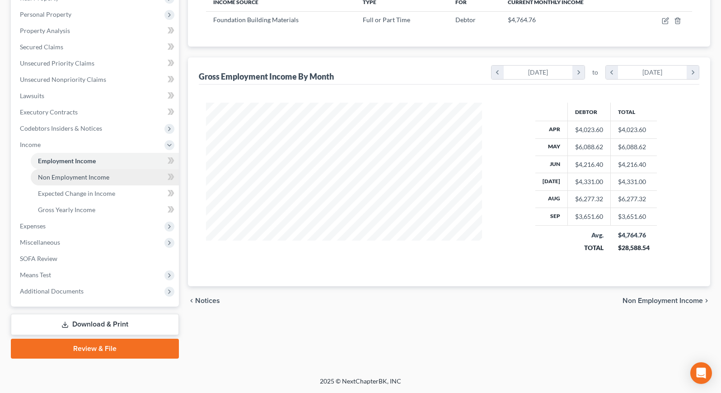
click at [78, 184] on link "Non Employment Income" at bounding box center [105, 177] width 148 height 16
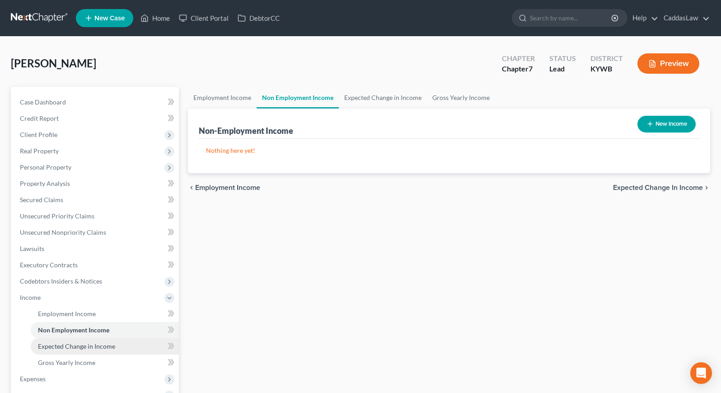
click at [87, 344] on span "Expected Change in Income" at bounding box center [76, 346] width 77 height 8
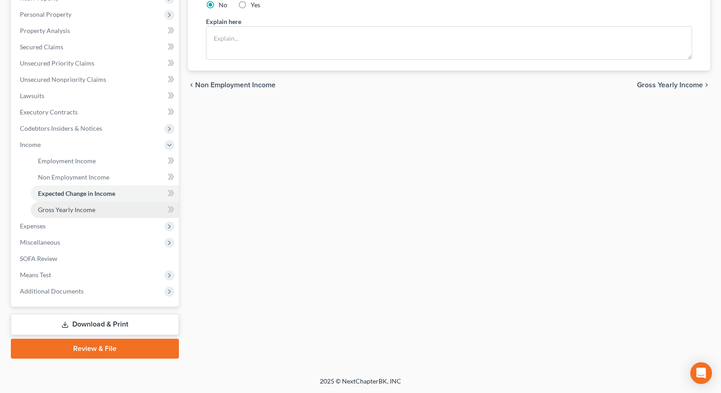
click at [78, 210] on span "Gross Yearly Income" at bounding box center [66, 210] width 57 height 8
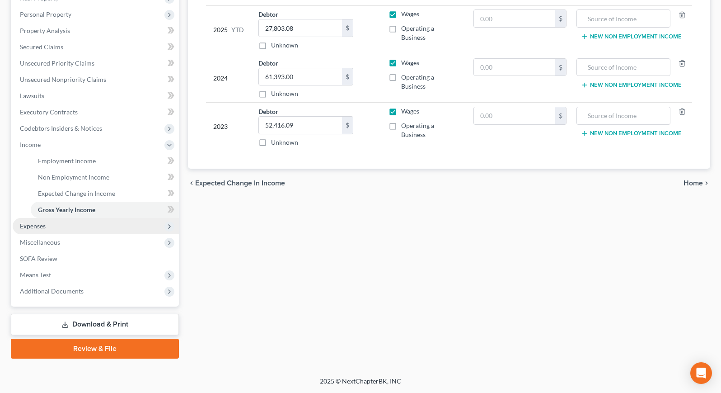
scroll to position [153, 0]
click at [39, 226] on span "Expenses" at bounding box center [33, 226] width 26 height 8
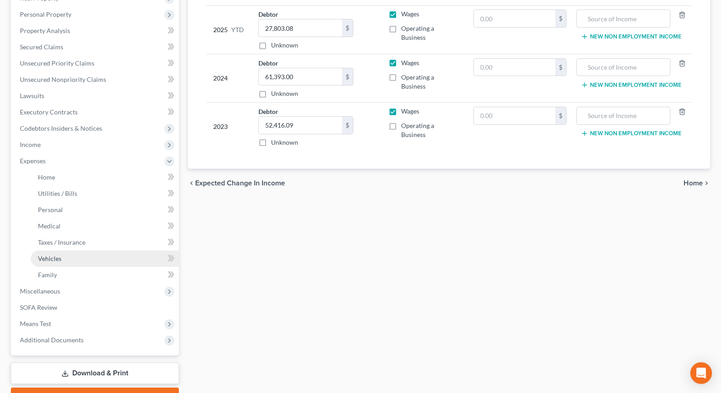
click at [57, 262] on span "Vehicles" at bounding box center [50, 258] width 24 height 8
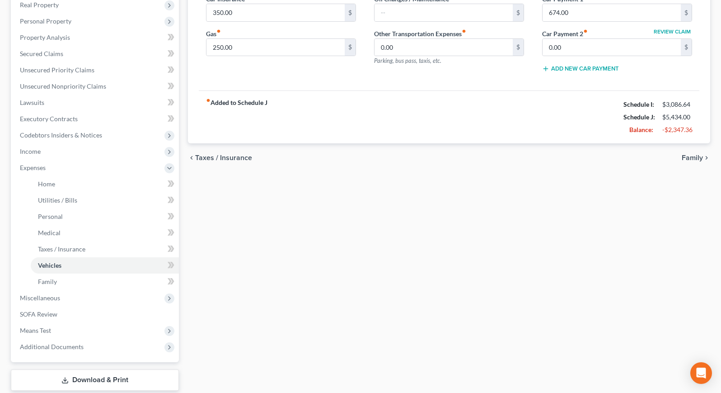
scroll to position [176, 0]
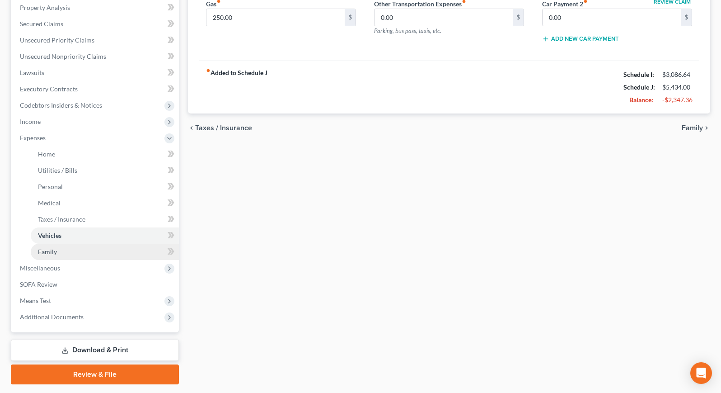
click at [104, 253] on link "Family" at bounding box center [105, 252] width 148 height 16
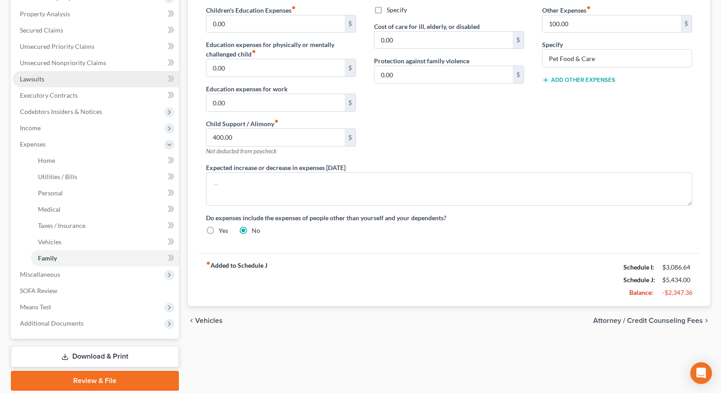
scroll to position [177, 0]
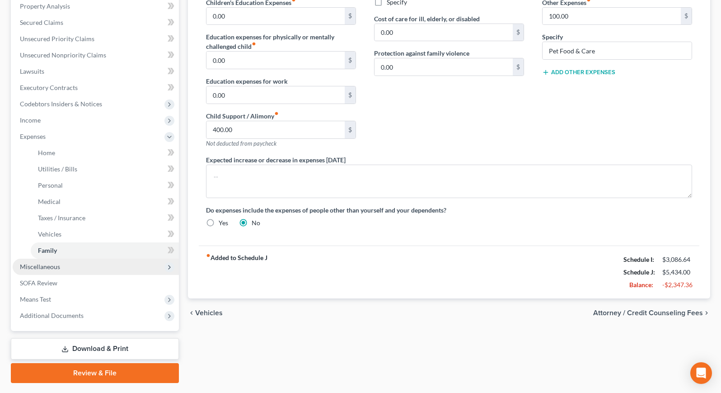
click at [48, 269] on span "Miscellaneous" at bounding box center [40, 267] width 40 height 8
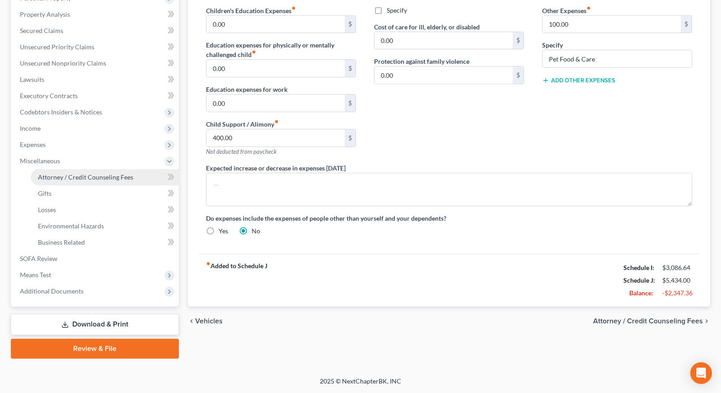
click at [93, 180] on span "Attorney / Credit Counseling Fees" at bounding box center [85, 177] width 95 height 8
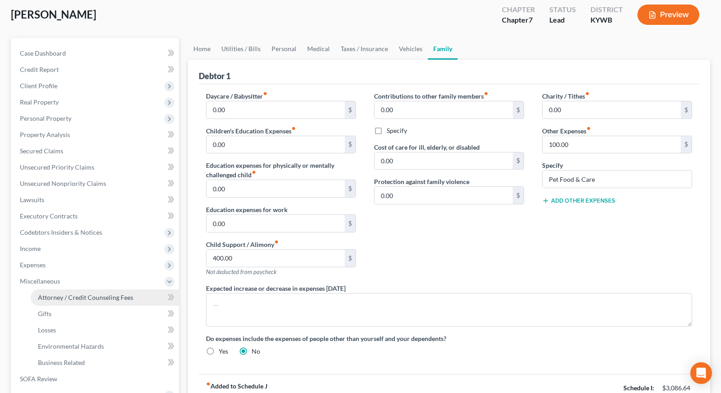
select select "1"
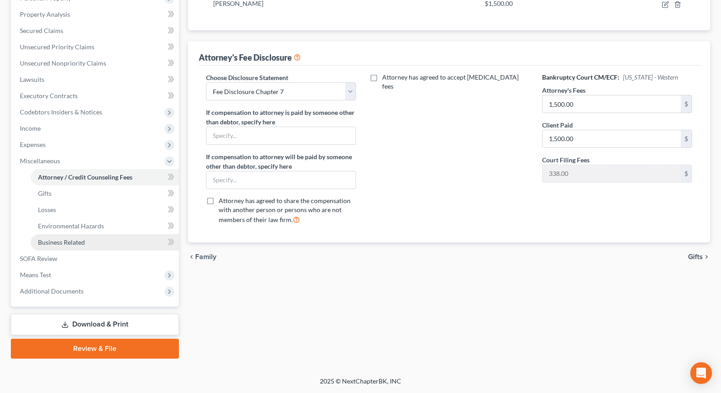
scroll to position [169, 0]
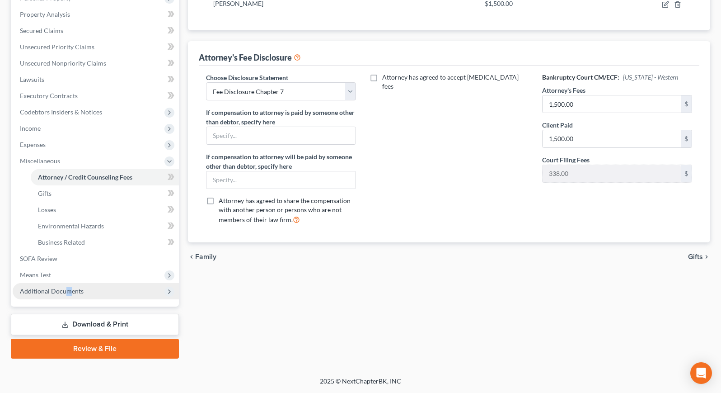
click at [67, 290] on span "Additional Documents" at bounding box center [52, 291] width 64 height 8
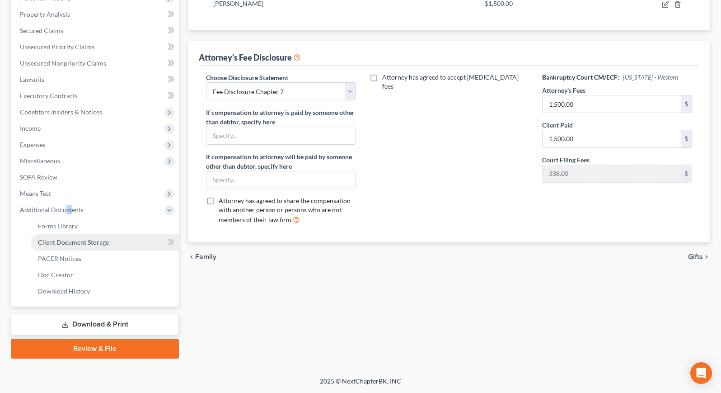
click at [99, 243] on span "Client Document Storage" at bounding box center [73, 242] width 71 height 8
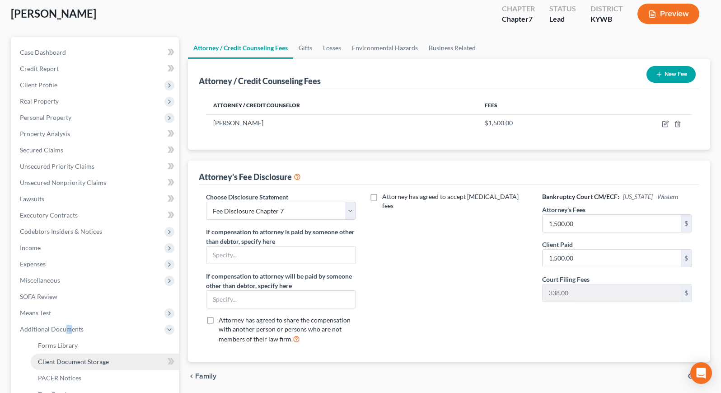
select select "7"
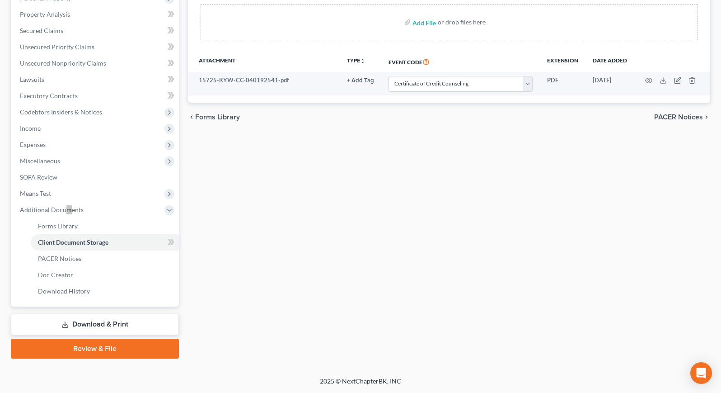
scroll to position [169, 0]
click at [97, 349] on link "Review & File" at bounding box center [95, 349] width 168 height 20
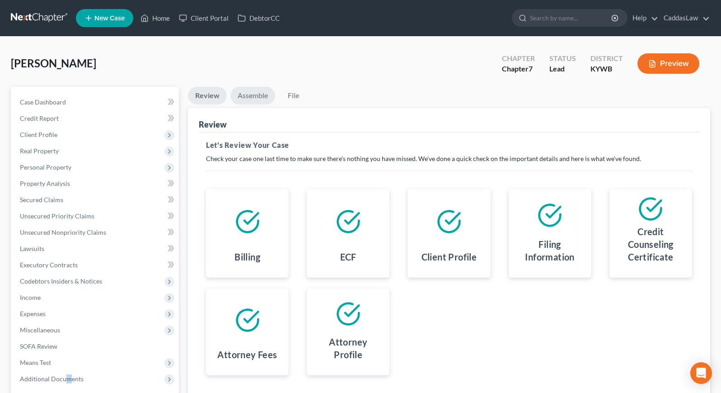
click at [257, 91] on link "Assemble" at bounding box center [253, 96] width 45 height 18
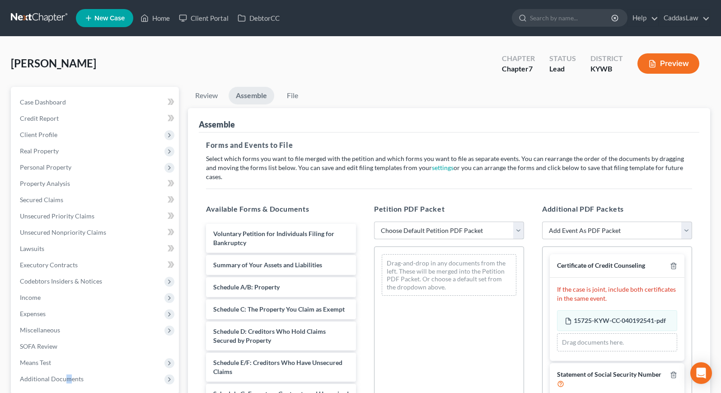
select select "2"
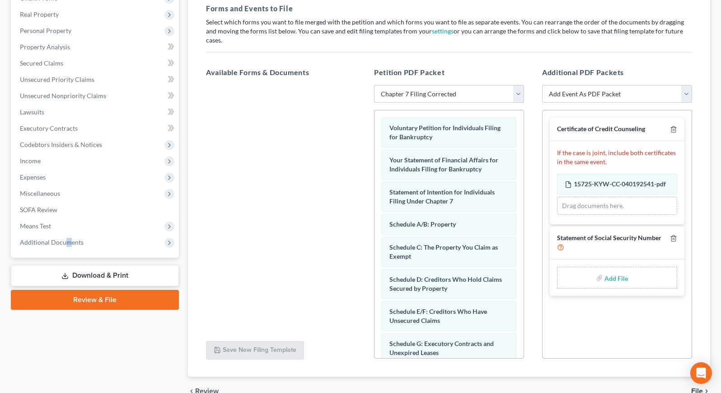
scroll to position [146, 0]
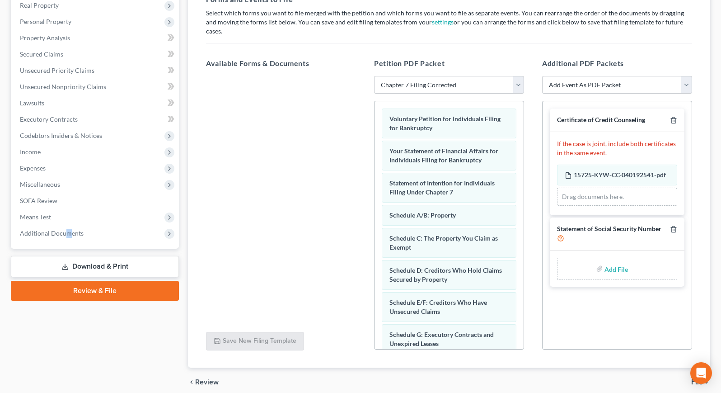
click at [620, 261] on input "file" at bounding box center [616, 268] width 22 height 16
type input "C:\fakepath\form_b121-93.pdf"
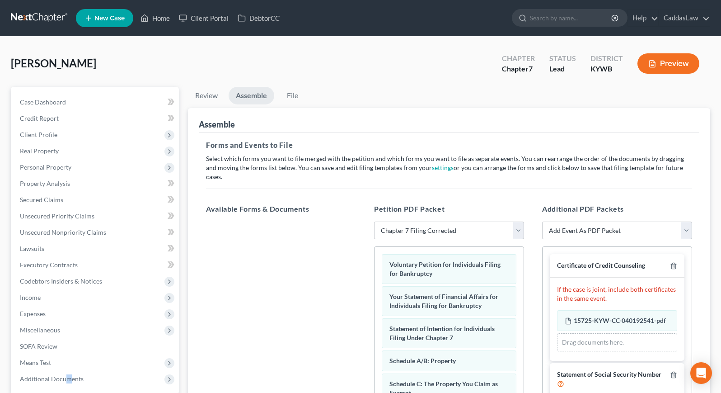
scroll to position [0, 0]
click at [290, 96] on link "File" at bounding box center [292, 96] width 29 height 18
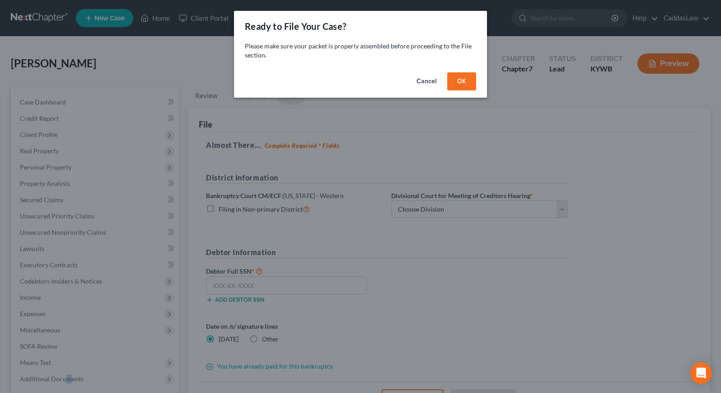
click at [466, 81] on button "OK" at bounding box center [462, 81] width 29 height 18
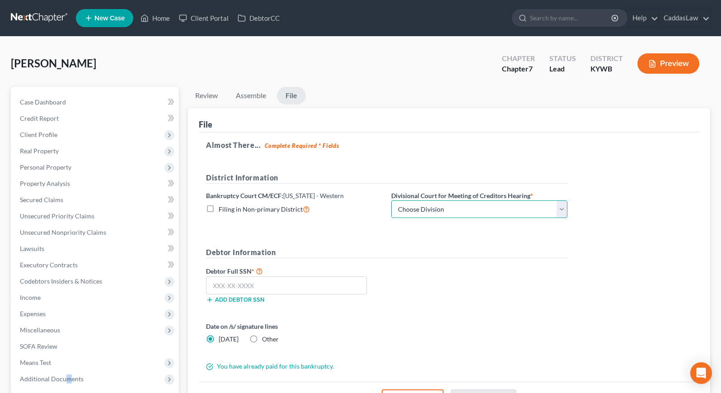
select select "3"
click at [283, 283] on input "text" at bounding box center [286, 285] width 161 height 18
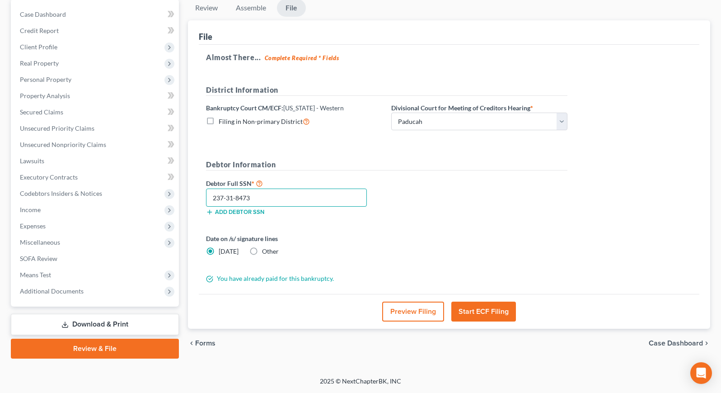
scroll to position [88, 0]
type input "237-31-8473"
click at [493, 310] on button "Start ECF Filing" at bounding box center [484, 312] width 65 height 20
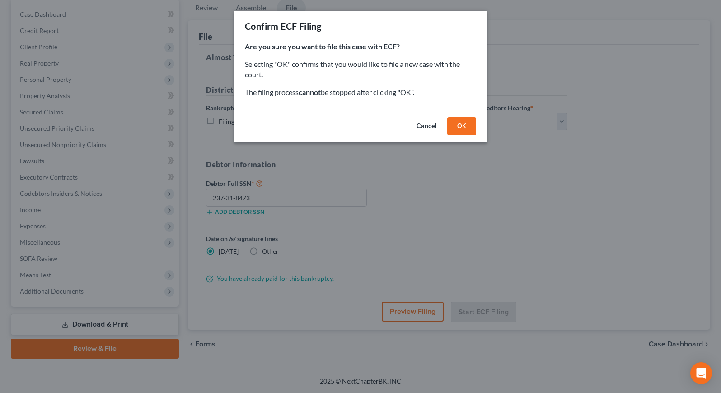
click at [462, 127] on button "OK" at bounding box center [462, 126] width 29 height 18
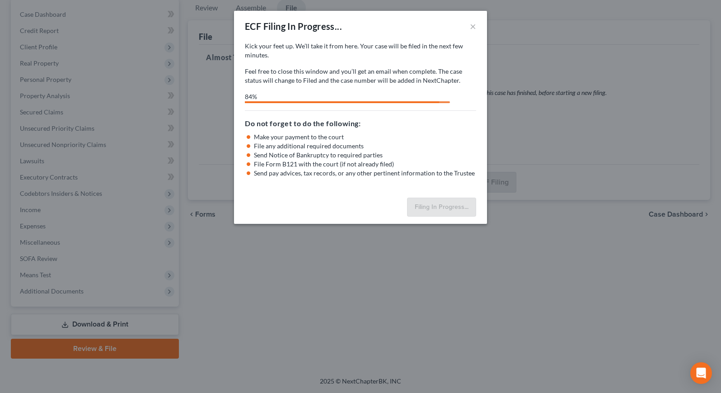
select select "3"
